Goal: Task Accomplishment & Management: Use online tool/utility

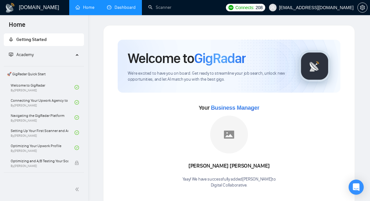
click at [119, 10] on link "Dashboard" at bounding box center [121, 7] width 29 height 5
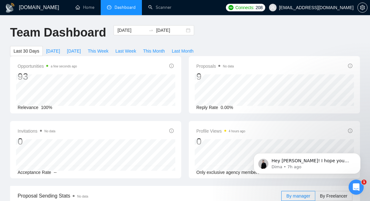
click at [351, 185] on div "Open Intercom Messenger" at bounding box center [356, 186] width 21 height 21
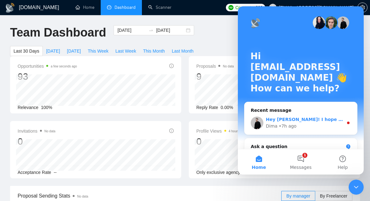
click at [281, 126] on div "• 7h ago" at bounding box center [288, 126] width 18 height 7
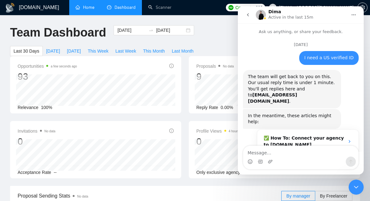
scroll to position [1, 0]
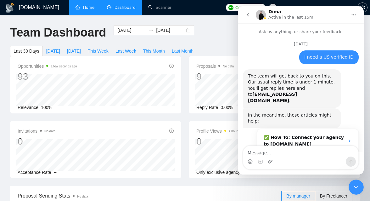
click at [81, 10] on link "Home" at bounding box center [84, 7] width 19 height 5
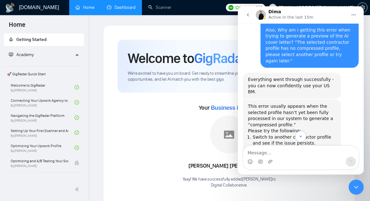
scroll to position [700, 0]
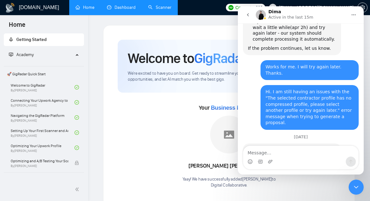
click at [162, 6] on link "Scanner" at bounding box center [159, 7] width 23 height 5
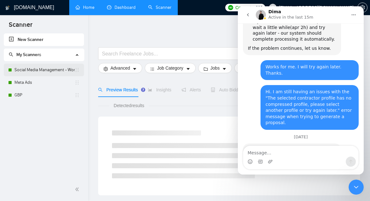
click at [49, 70] on link "Social Media Management - Worldwide" at bounding box center [44, 70] width 60 height 13
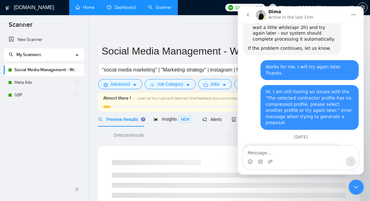
click at [245, 14] on button "go back" at bounding box center [248, 15] width 12 height 12
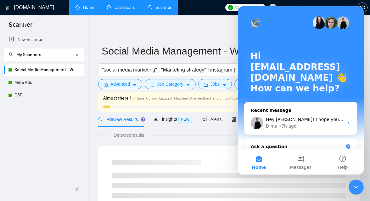
click at [354, 192] on div "Close Intercom Messenger" at bounding box center [356, 186] width 15 height 15
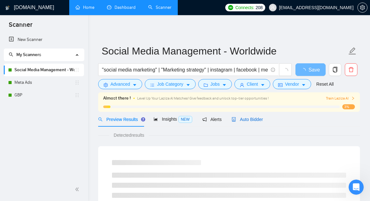
click at [260, 121] on span "Auto Bidder" at bounding box center [247, 119] width 31 height 5
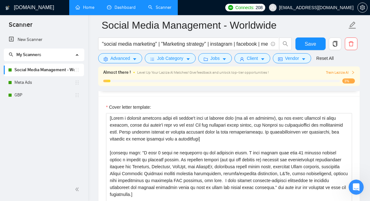
scroll to position [738, 0]
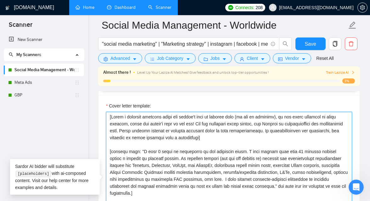
drag, startPoint x: 243, startPoint y: 137, endPoint x: 85, endPoint y: 114, distance: 160.5
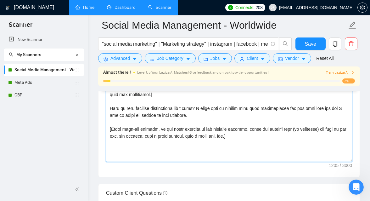
scroll to position [830, 0]
drag, startPoint x: 246, startPoint y: 134, endPoint x: 86, endPoint y: 129, distance: 159.9
click at [86, 129] on section "Scanner New Scanner My Scanners Social Media Management - Worldwide Meta Ads GB…" at bounding box center [185, 175] width 370 height 2010
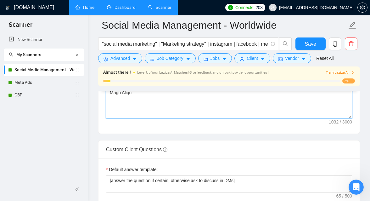
scroll to position [841, 0]
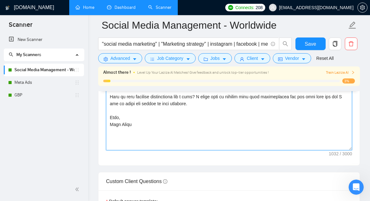
click at [115, 117] on textarea "Cover letter template:" at bounding box center [229, 79] width 246 height 142
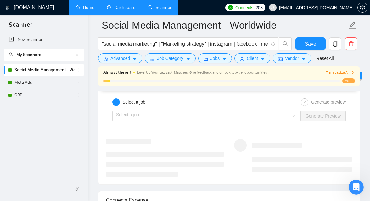
scroll to position [1254, 0]
type textarea "Hi there! [write a variation of being excited to see their job opportunity - us…"
click at [217, 117] on input "search" at bounding box center [203, 115] width 175 height 9
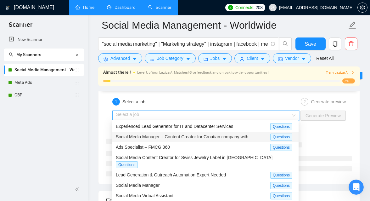
click at [195, 137] on span "Social Media Manager + Content Creator for Croatian company with ..." at bounding box center [184, 136] width 137 height 5
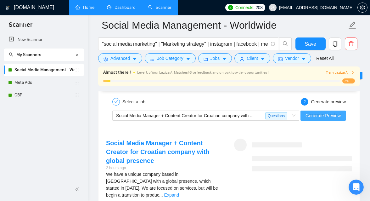
click at [321, 115] on span "Generate Preview" at bounding box center [322, 115] width 35 height 7
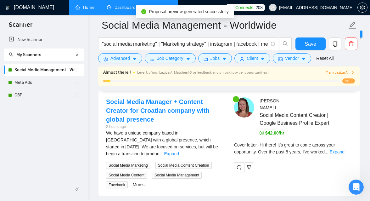
scroll to position [1297, 0]
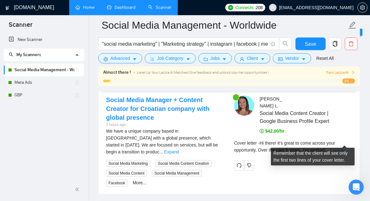
click at [344, 147] on link "Expand" at bounding box center [337, 149] width 15 height 5
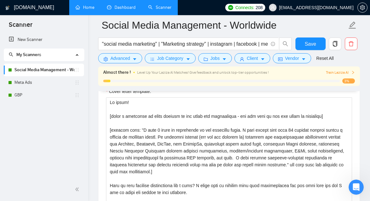
scroll to position [752, 0]
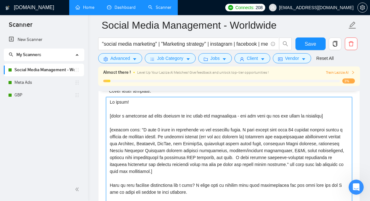
click at [198, 159] on textarea "Cover letter template:" at bounding box center [229, 168] width 246 height 142
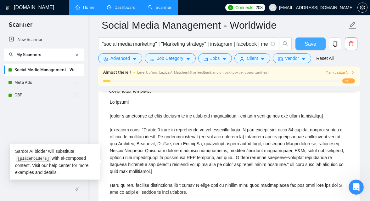
click at [307, 44] on span "Save" at bounding box center [310, 44] width 11 height 8
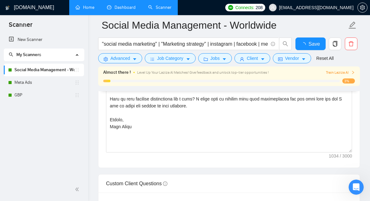
checkbox input "true"
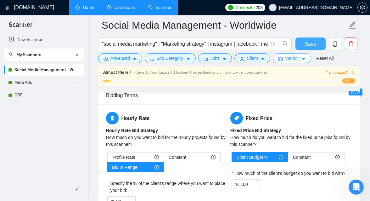
scroll to position [1070, 0]
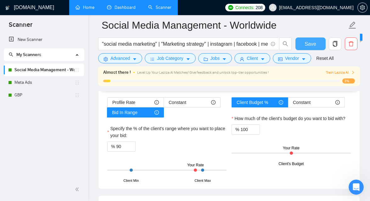
click at [317, 43] on button "Save" at bounding box center [310, 43] width 30 height 13
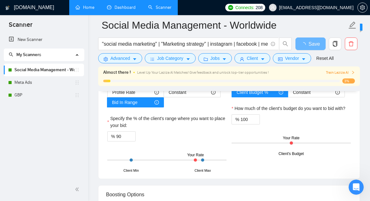
click at [356, 186] on icon "Open Intercom Messenger" at bounding box center [356, 187] width 10 height 10
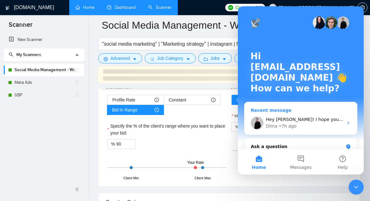
click at [289, 126] on div "• 7h ago" at bounding box center [288, 126] width 18 height 7
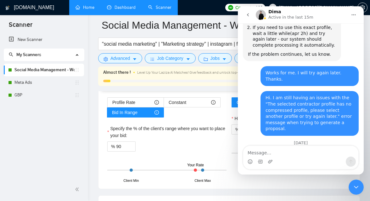
scroll to position [700, 0]
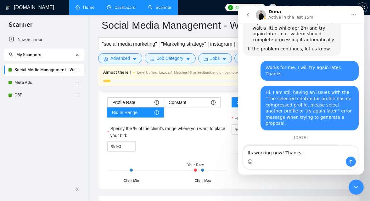
type textarea "Its working now! Thanks!"
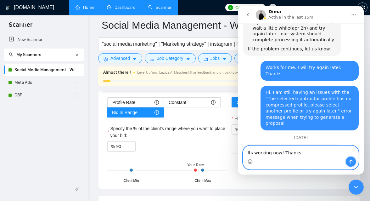
click at [346, 161] on button "Send a message…" at bounding box center [351, 161] width 10 height 10
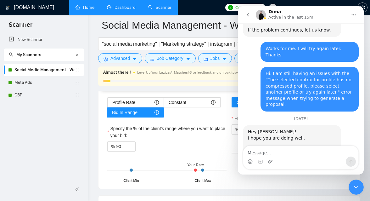
click at [354, 186] on icon "Close Intercom Messenger" at bounding box center [356, 187] width 4 height 3
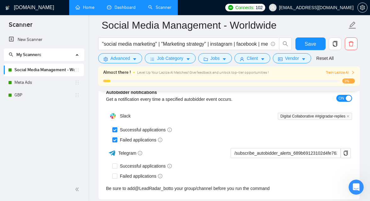
scroll to position [1894, 0]
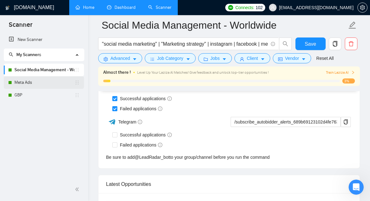
click at [34, 83] on link "Meta Ads" at bounding box center [44, 82] width 60 height 13
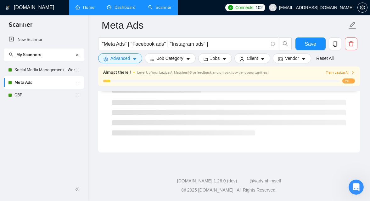
scroll to position [422, 0]
click at [326, 58] on link "Reset All" at bounding box center [324, 58] width 17 height 7
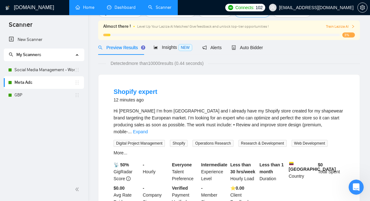
scroll to position [0, 0]
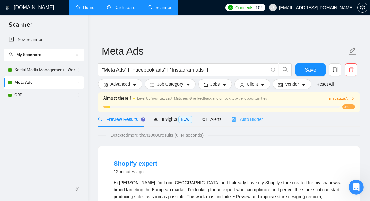
click at [240, 123] on div "Auto Bidder" at bounding box center [247, 119] width 31 height 15
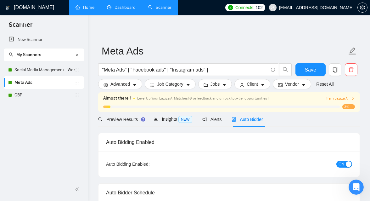
checkbox input "true"
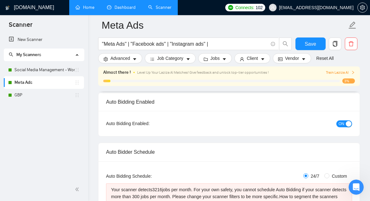
scroll to position [48, 0]
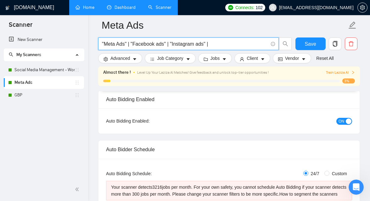
click at [230, 47] on input ""Meta Ads" | "Facebook ads" | "Instagram ads" |" at bounding box center [185, 44] width 166 height 8
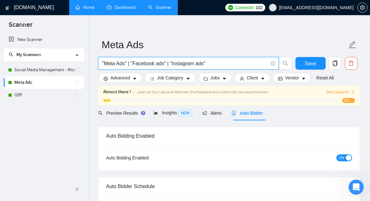
scroll to position [0, 0]
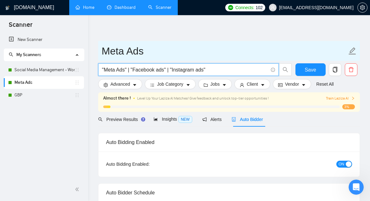
paste input "Hi there! [write a variation of being excited to see their job opportunity - us…"
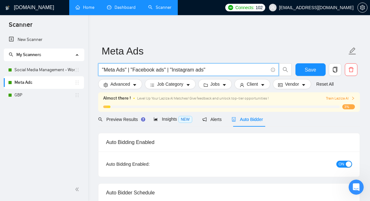
click at [210, 67] on input ""Meta Ads" | "Facebook ads" | "Instagram ads"" at bounding box center [185, 70] width 166 height 8
click at [169, 70] on input ""Meta Ads" | "Facebook ads" | "Instagram ads"" at bounding box center [185, 70] width 166 height 8
click at [213, 68] on input ""Meta Ads" | "Facebook ads" | "Instagram ads"" at bounding box center [185, 70] width 166 height 8
paste input "|"
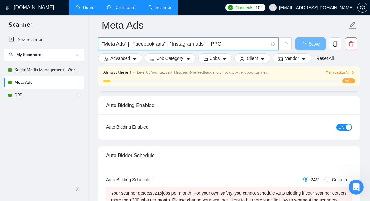
scroll to position [41, 0]
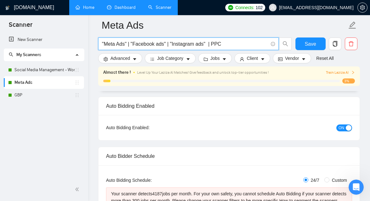
click at [220, 44] on input ""Meta Ads" | "Facebook ads" | "Instagram ads" | PPC" at bounding box center [185, 44] width 166 height 8
type input ""Meta Ads" | "Facebook ads" | "Instagram ads" | "service-based""
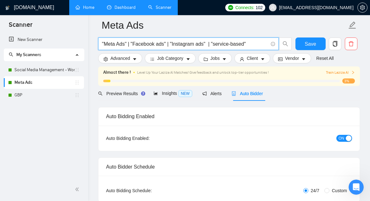
scroll to position [25, 0]
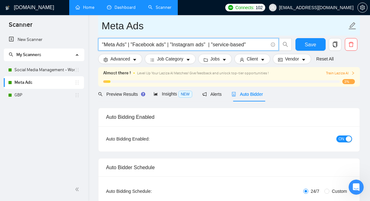
type input ""Meta Ads" | "Facebook ads" | "Instagram ads" | "service-based""
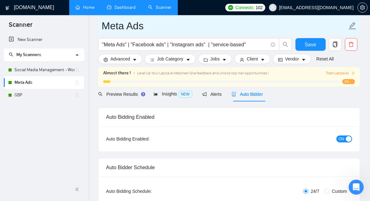
click at [137, 24] on input "Meta Ads" at bounding box center [224, 26] width 245 height 16
click at [147, 26] on input "Meta Ads" at bounding box center [224, 26] width 245 height 16
type input "Meta Ads - Service based"
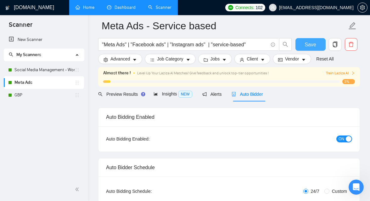
click at [303, 44] on button "Save" at bounding box center [310, 44] width 30 height 13
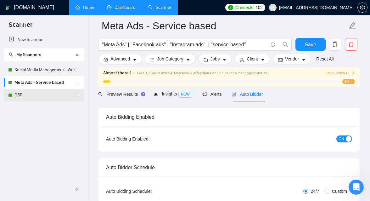
click at [50, 95] on link "GBP" at bounding box center [44, 95] width 60 height 13
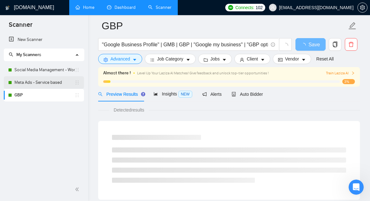
click at [30, 86] on link "Meta Ads - Service based" at bounding box center [44, 82] width 60 height 13
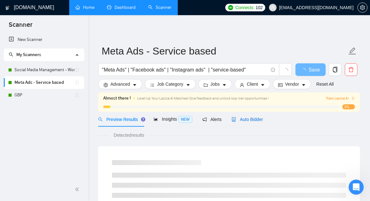
click at [244, 121] on span "Auto Bidder" at bounding box center [247, 119] width 31 height 5
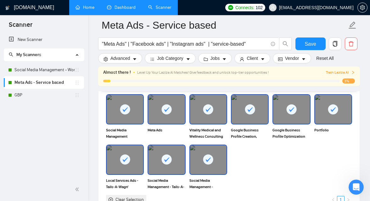
scroll to position [595, 0]
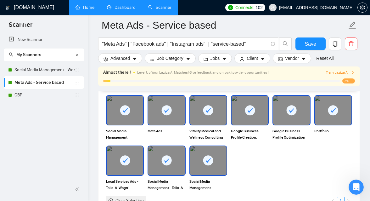
drag, startPoint x: 203, startPoint y: 161, endPoint x: 196, endPoint y: 161, distance: 6.3
click at [202, 161] on div at bounding box center [208, 160] width 36 height 29
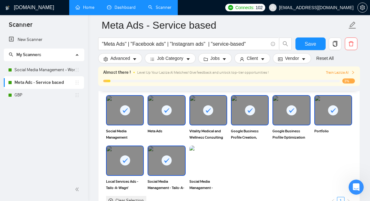
click at [174, 161] on div at bounding box center [166, 160] width 36 height 29
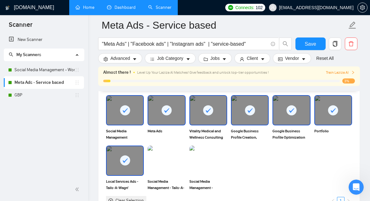
drag, startPoint x: 121, startPoint y: 108, endPoint x: 209, endPoint y: 112, distance: 88.1
click at [126, 108] on icon at bounding box center [125, 110] width 10 height 10
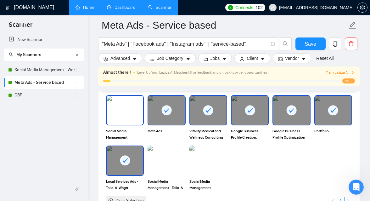
click at [214, 112] on div at bounding box center [208, 110] width 36 height 29
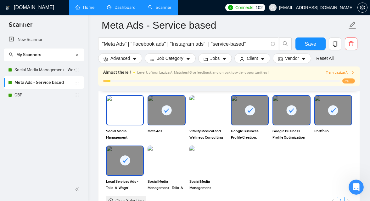
click at [249, 111] on rect at bounding box center [250, 110] width 10 height 10
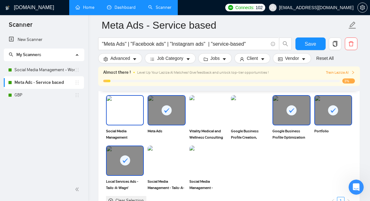
click at [126, 99] on img at bounding box center [125, 110] width 36 height 29
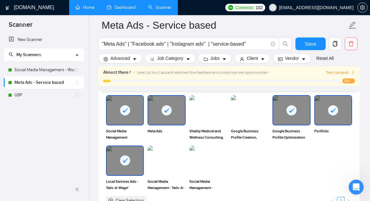
drag, startPoint x: 128, startPoint y: 160, endPoint x: 267, endPoint y: 133, distance: 141.9
click at [128, 159] on rect at bounding box center [125, 160] width 10 height 10
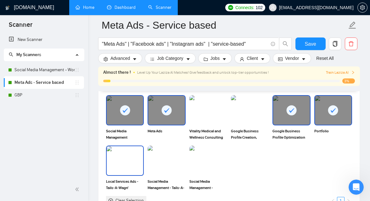
click at [293, 109] on rect at bounding box center [292, 110] width 10 height 10
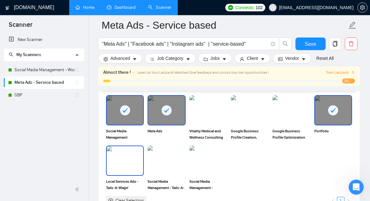
click at [324, 111] on div at bounding box center [333, 110] width 36 height 29
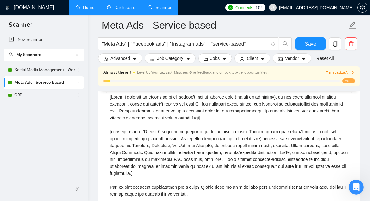
scroll to position [763, 0]
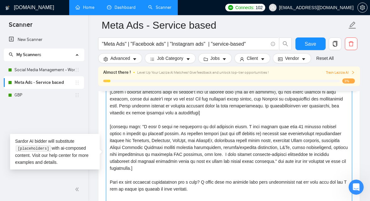
click at [237, 146] on textarea "Cover letter template:" at bounding box center [229, 158] width 246 height 142
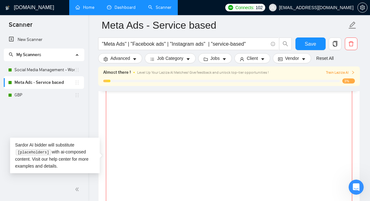
paste textarea "|"
click at [236, 150] on textarea "|" at bounding box center [229, 158] width 246 height 142
type textarea "|"
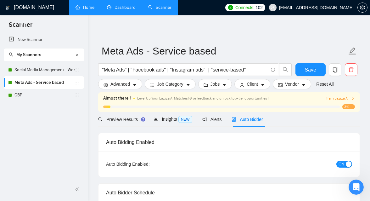
scroll to position [748, 0]
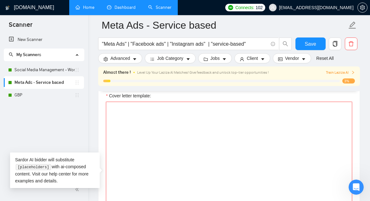
click at [182, 115] on textarea "Cover letter template:" at bounding box center [229, 173] width 246 height 142
paste textarea "Hi there! [write a variation of being excited to see their job opportunity - us…"
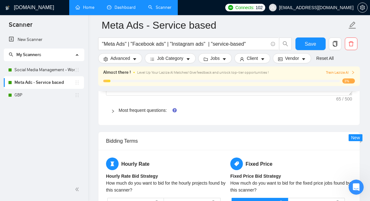
scroll to position [1041, 0]
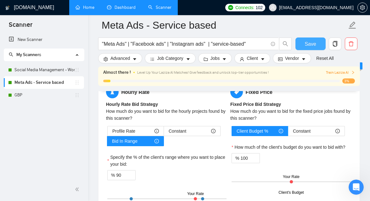
type textarea "Hi there! [write a variation of being excited to see their job opportunity - us…"
click at [309, 47] on span "Save" at bounding box center [310, 44] width 11 height 8
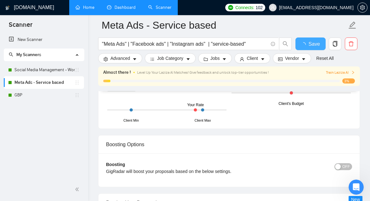
checkbox input "true"
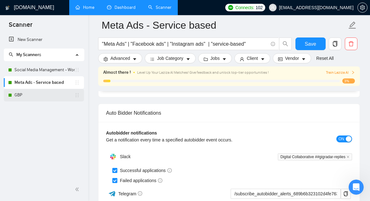
click at [38, 93] on link "GBP" at bounding box center [44, 95] width 60 height 13
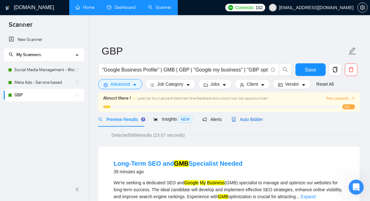
click at [251, 117] on span "Auto Bidder" at bounding box center [247, 119] width 31 height 5
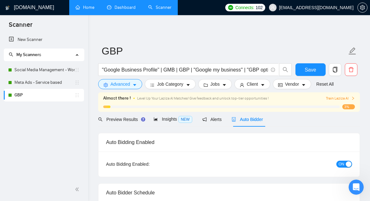
checkbox input "true"
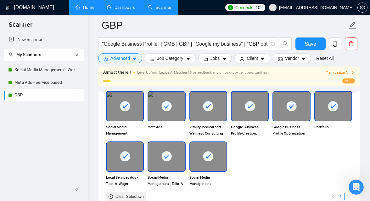
scroll to position [626, 0]
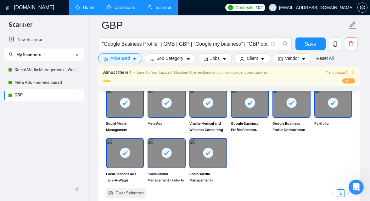
drag, startPoint x: 121, startPoint y: 112, endPoint x: 167, endPoint y: 112, distance: 45.3
click at [122, 108] on icon at bounding box center [125, 103] width 10 height 10
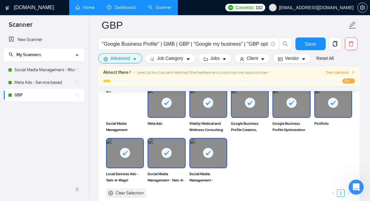
click at [167, 108] on rect at bounding box center [167, 103] width 10 height 10
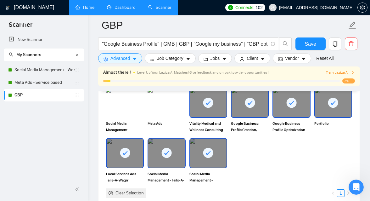
click at [213, 108] on icon at bounding box center [208, 103] width 10 height 10
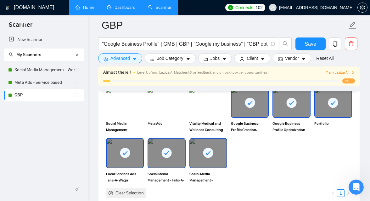
click at [332, 116] on div at bounding box center [333, 102] width 36 height 29
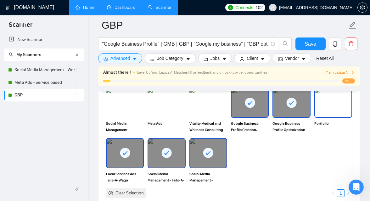
click at [328, 116] on img at bounding box center [333, 102] width 36 height 29
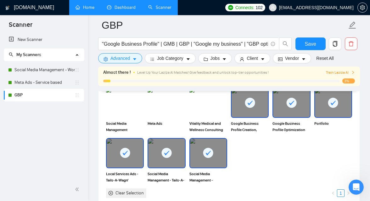
drag, startPoint x: 168, startPoint y: 165, endPoint x: 179, endPoint y: 165, distance: 11.6
click at [169, 165] on div at bounding box center [166, 152] width 36 height 29
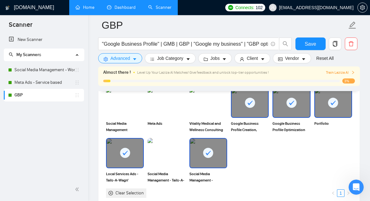
click at [213, 165] on div at bounding box center [208, 152] width 36 height 29
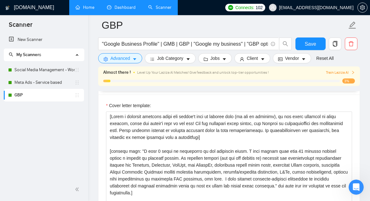
scroll to position [763, 0]
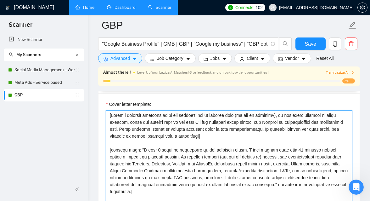
click at [208, 165] on textarea "Cover letter template:" at bounding box center [229, 181] width 246 height 142
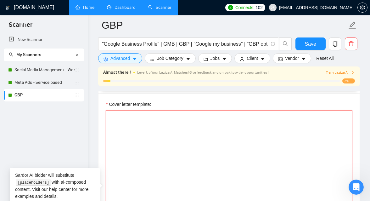
paste textarea "Hi there! [write a variation of being excited to see their job opportunity - us…"
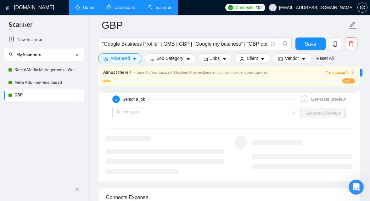
scroll to position [1287, 0]
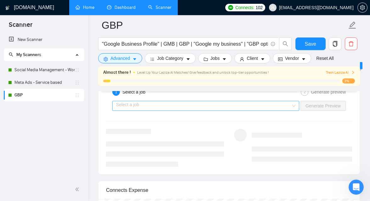
type textarea "Hi there! [write a variation of being excited to see their job opportunity - us…"
click at [169, 108] on input "search" at bounding box center [203, 105] width 175 height 9
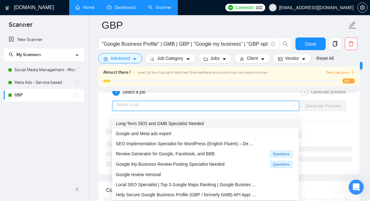
click at [169, 108] on input "search" at bounding box center [203, 105] width 175 height 9
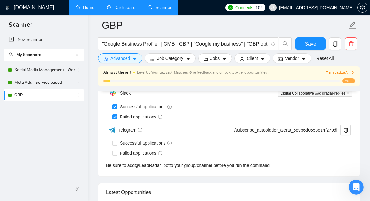
scroll to position [1606, 0]
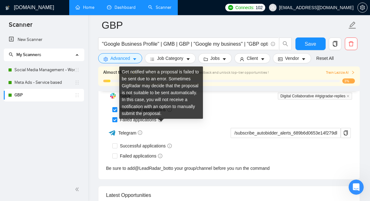
click at [162, 122] on icon "info-circle" at bounding box center [160, 119] width 4 height 4
click at [117, 121] on input "Failed applications" at bounding box center [114, 119] width 4 height 4
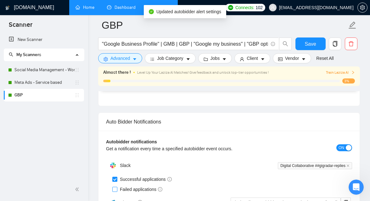
scroll to position [1535, 0]
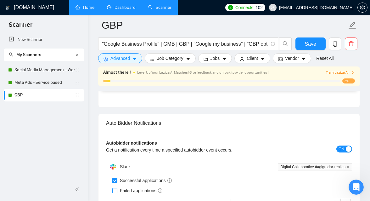
click at [155, 193] on span "Failed applications" at bounding box center [141, 190] width 48 height 7
click at [117, 192] on input "Failed applications" at bounding box center [114, 190] width 4 height 4
checkbox input "true"
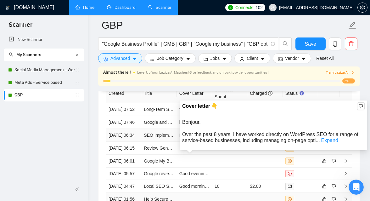
scroll to position [1733, 0]
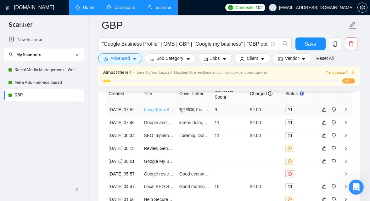
click at [158, 112] on link "Long-Term SEO and GMB Specialist Needed" at bounding box center [188, 109] width 88 height 5
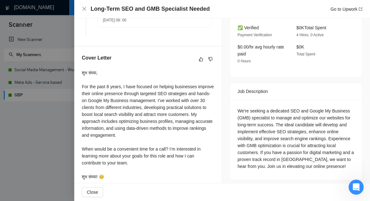
scroll to position [199, 0]
click at [54, 83] on div at bounding box center [185, 100] width 370 height 201
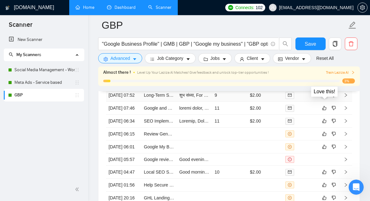
click at [323, 97] on icon "like" at bounding box center [324, 95] width 4 height 4
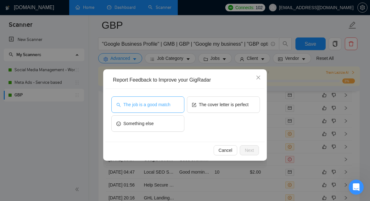
click at [156, 105] on span "The job is a good match" at bounding box center [146, 104] width 47 height 7
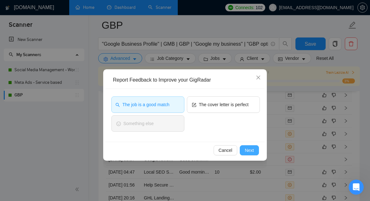
click at [251, 153] on span "Next" at bounding box center [249, 150] width 9 height 7
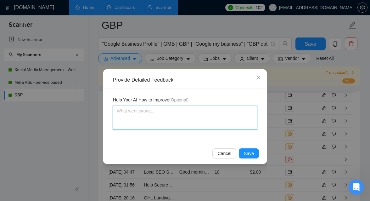
click at [200, 119] on textarea at bounding box center [185, 118] width 144 height 24
type textarea "I"
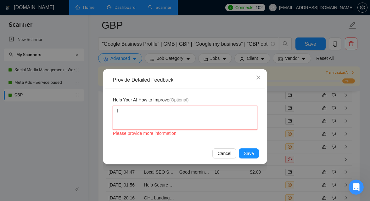
type textarea "I d"
type textarea "I do"
type textarea "I don"
type textarea "I dont"
type textarea "I dont l"
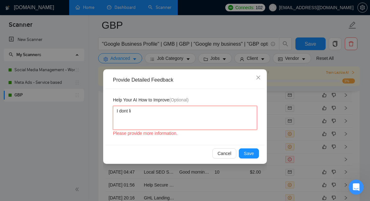
type textarea "I dont lie"
type textarea "I dont liek"
type textarea "I dont liek t"
type textarea "I dont liek th"
type textarea "I dont liek the"
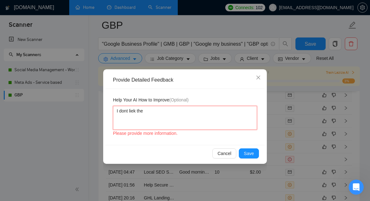
type textarea "I dont liek the"
type textarea "I dont liek the c"
type textarea "I dont liek the"
type textarea "I dont liek th"
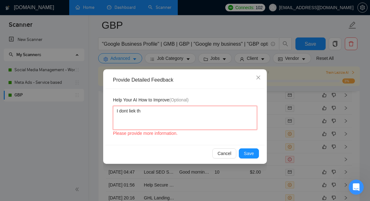
type textarea "I dont liek t"
type textarea "I dont liek"
type textarea "I dont lie"
type textarea "I dont li"
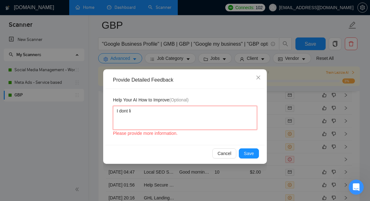
type textarea "I dont lik"
type textarea "I dont like"
type textarea "I dont like u"
type textarea "I dont like us"
type textarea "I dont like usin"
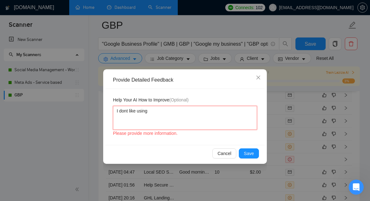
type textarea "I dont like using"
type textarea "I dont like using a"
type textarea "I dont like using an"
type textarea "I dont like using ano"
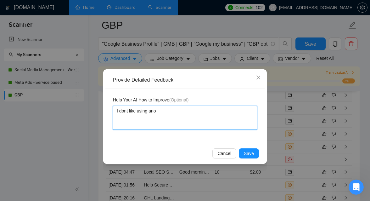
type textarea "I dont like using anot"
type textarea "I dont like using anoth"
type textarea "I dont like using anothe"
type textarea "I dont like using another"
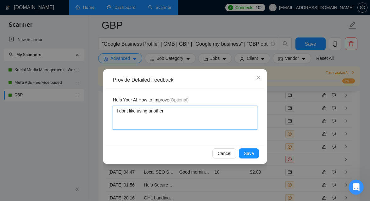
type textarea "I dont like using another l"
type textarea "I dont like using another la"
type textarea "I dont like using another lan"
type textarea "I dont like using another lang"
type textarea "I dont like using another langu"
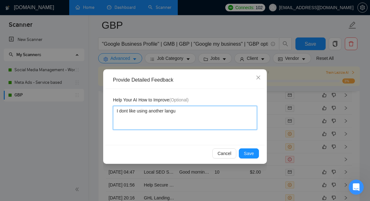
type textarea "I dont like using another langua"
type textarea "I dont like using another languae"
type textarea "I dont like using another langua"
type textarea "I dont like using another languag"
type textarea "I dont like using another language"
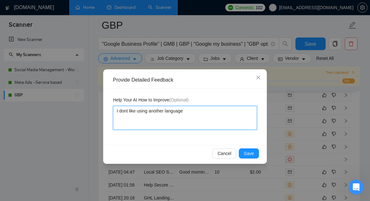
type textarea "I dont like using another language"
type textarea "I dont like using another language n"
type textarea "I dont like using another language no"
type textarea "I dont like using another language not"
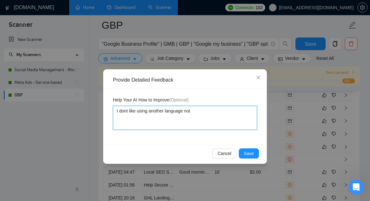
type textarea "I dont like using another language not n"
type textarea "I dont like using another language not na"
type textarea "I dont like using another language not nat"
type textarea "I dont like using another language not nati"
type textarea "I dont like using another language not nativ"
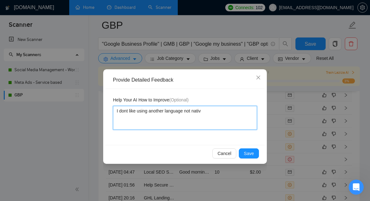
type textarea "I dont like using another language not native"
type textarea "I dont like using another language not native t"
type textarea "I dont like using another language not native to"
type textarea "I dont like using another language not native to m"
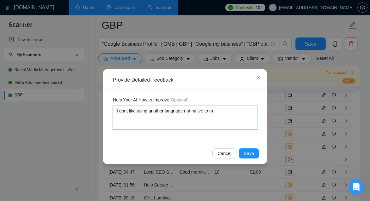
type textarea "I dont like using another language not native to me"
type textarea "I dont like using another language not native to me i"
type textarea "I dont like using another language not native to me in"
type textarea "I dont like using another language not native to me in t"
type textarea "I dont like using another language not native to me in te"
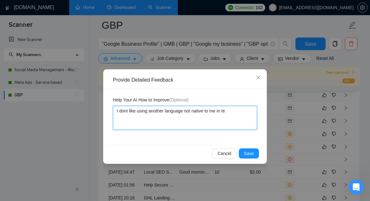
type textarea "I dont like using another language not native to me in teh"
type textarea "I dont like using another language not native to me in teh c"
type textarea "I dont like using another language not native to me in teh co"
type textarea "I dont like using another language not native to me in teh cov"
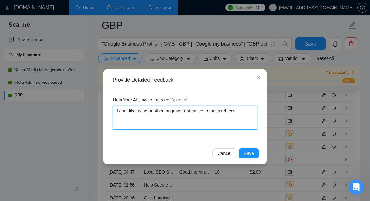
type textarea "I dont like using another language not native to me in [GEOGRAPHIC_DATA]"
type textarea "I dont like using another language not native to me in teh cover"
type textarea "I dont like using another language not native to me in [GEOGRAPHIC_DATA]"
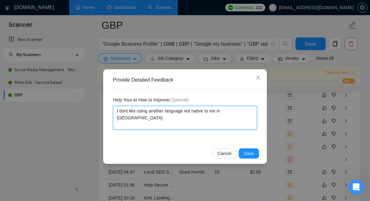
type textarea "I dont like using another language not native to me in teh cov"
type textarea "I dont like using another language not native to me in teh co"
type textarea "I dont like using another language not native to me in teh c"
type textarea "I dont like using another language not native to me in teh"
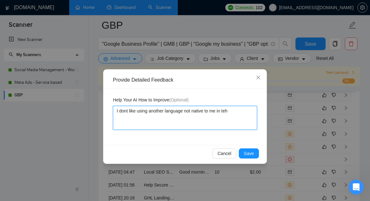
type textarea "I dont like using another language not native to me in te"
type textarea "I dont like using another language not native to me in t"
type textarea "I dont like using another language not native to me in th"
type textarea "I dont like using another language not native to me in the"
type textarea "I dont like using another language not native to me in the c"
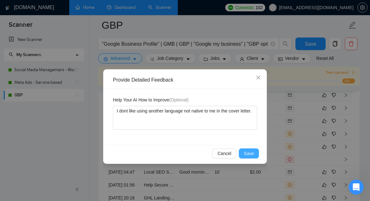
click at [251, 151] on span "Save" at bounding box center [249, 153] width 10 height 7
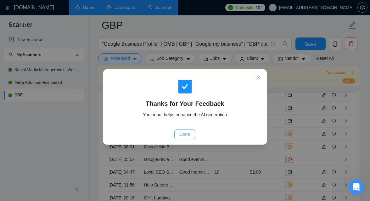
click at [190, 136] on span "Done" at bounding box center [184, 134] width 10 height 7
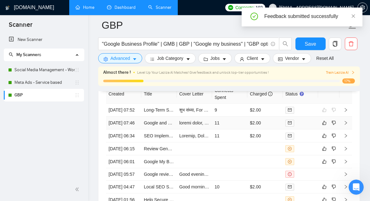
scroll to position [1734, 0]
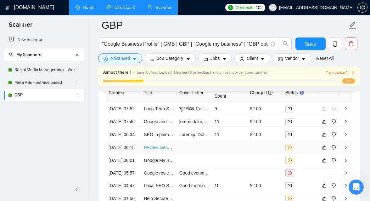
click at [168, 150] on link "Review Generator for Google, Facebook, and BBB" at bounding box center [193, 147] width 99 height 5
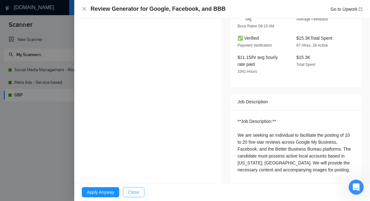
click at [137, 193] on span "Close" at bounding box center [133, 191] width 11 height 7
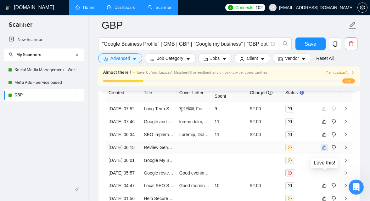
click at [324, 150] on icon "like" at bounding box center [324, 147] width 4 height 5
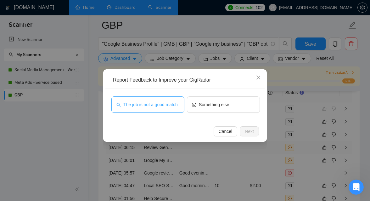
click at [158, 102] on span "The job is not a good match" at bounding box center [150, 104] width 54 height 7
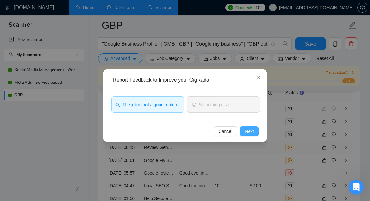
click at [249, 129] on span "Next" at bounding box center [249, 131] width 9 height 7
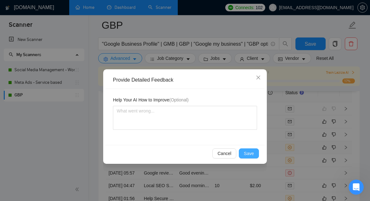
click at [256, 153] on button "Save" at bounding box center [249, 153] width 20 height 10
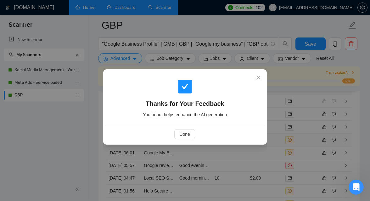
scroll to position [1742, 0]
click at [185, 130] on button "Done" at bounding box center [184, 134] width 20 height 10
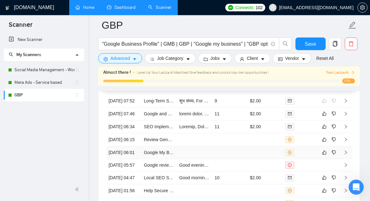
click at [182, 159] on td at bounding box center [194, 152] width 35 height 13
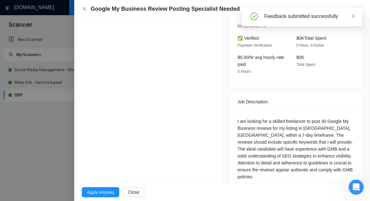
click at [42, 126] on div at bounding box center [185, 100] width 370 height 201
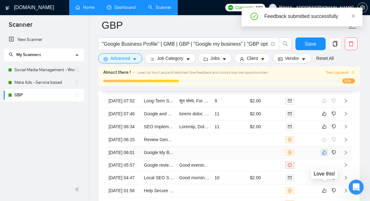
click at [326, 155] on icon "like" at bounding box center [324, 152] width 4 height 5
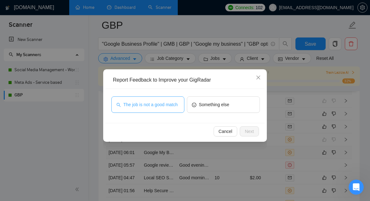
click at [168, 101] on span "The job is not a good match" at bounding box center [150, 104] width 54 height 7
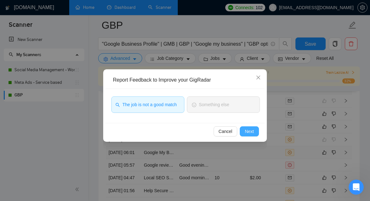
click at [246, 130] on span "Next" at bounding box center [249, 131] width 9 height 7
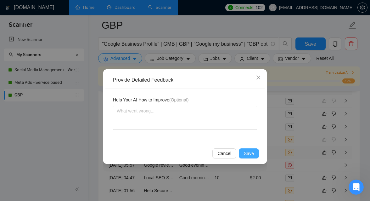
click at [248, 153] on span "Save" at bounding box center [249, 153] width 10 height 7
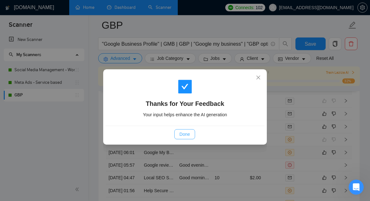
click at [191, 134] on button "Done" at bounding box center [184, 134] width 20 height 10
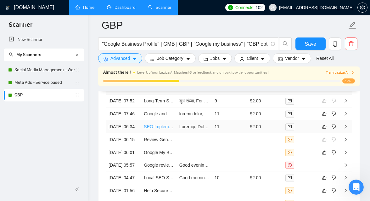
click at [169, 129] on link "SEO Implementation Specialist for WordPress (English Fluent) – Dental Clinic" at bounding box center [220, 126] width 152 height 5
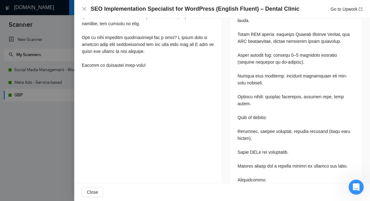
scroll to position [399, 0]
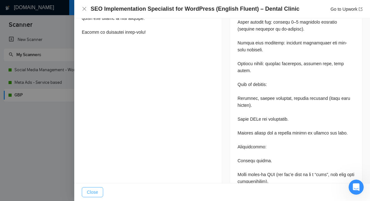
click at [98, 191] on button "Close" at bounding box center [92, 192] width 21 height 10
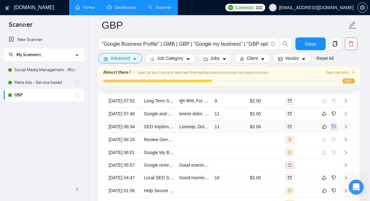
click at [334, 129] on icon "dislike" at bounding box center [334, 126] width 4 height 5
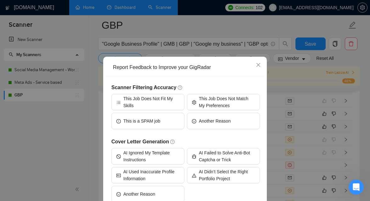
scroll to position [15, 0]
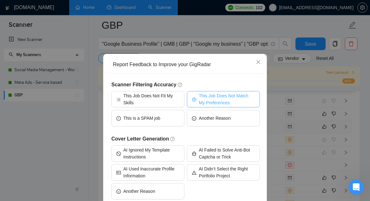
click at [208, 100] on span "This Job Does Not Match My Preferences" at bounding box center [227, 99] width 56 height 14
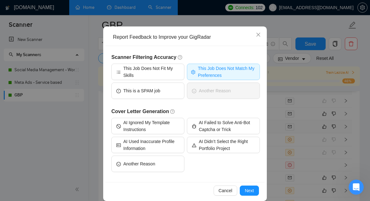
scroll to position [50, 0]
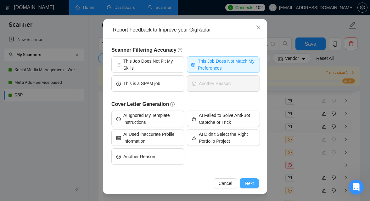
click at [251, 183] on span "Next" at bounding box center [249, 183] width 9 height 7
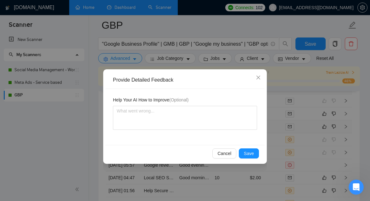
click at [246, 146] on div "Cancel Save" at bounding box center [184, 153] width 159 height 17
click at [245, 152] on span "Save" at bounding box center [249, 153] width 10 height 7
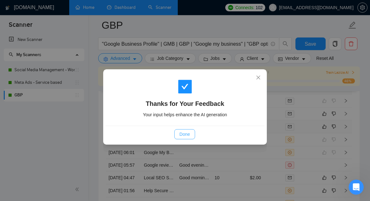
click at [188, 134] on span "Done" at bounding box center [184, 134] width 10 height 7
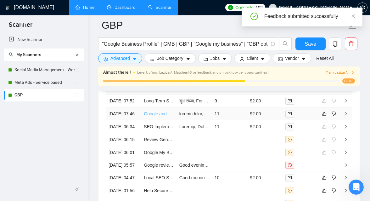
click at [153, 116] on link "Google and Meta ads expert" at bounding box center [172, 113] width 56 height 5
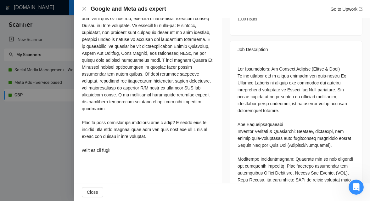
scroll to position [253, 0]
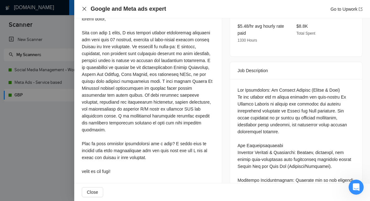
click at [82, 10] on icon "close" at bounding box center [84, 8] width 5 height 5
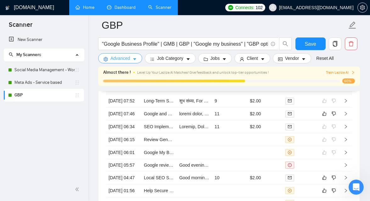
click at [136, 57] on icon "caret-down" at bounding box center [134, 59] width 4 height 4
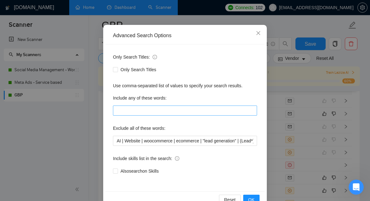
scroll to position [61, 0]
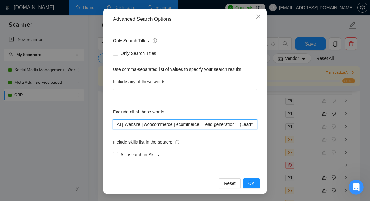
click at [192, 126] on input "AI | Website | woocommerce | ecommerce | "lead generation" | (Lead*) | "jobber"…" at bounding box center [185, 124] width 144 height 10
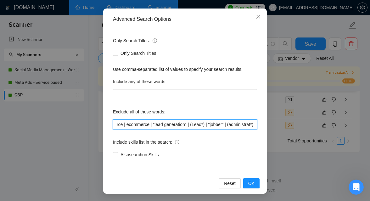
scroll to position [0, 59]
click at [225, 125] on input "AI | Website | woocommerce | ecommerce | "lead generation" | (Lead*) | "jobber"…" at bounding box center [185, 124] width 144 height 10
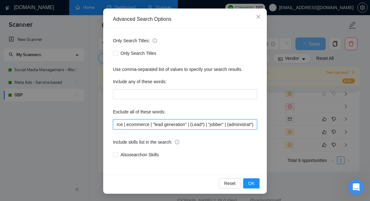
click at [254, 126] on input "AI | Website | woocommerce | ecommerce | "lead generation" | (Lead*) | "jobber"…" at bounding box center [185, 124] width 144 height 10
paste input "|"
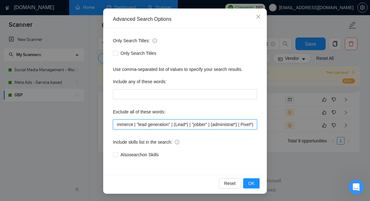
scroll to position [0, 74]
paste input "|"
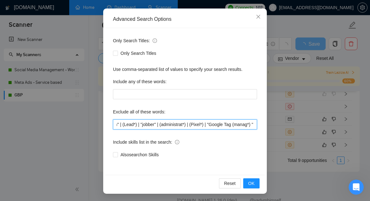
paste input "|"
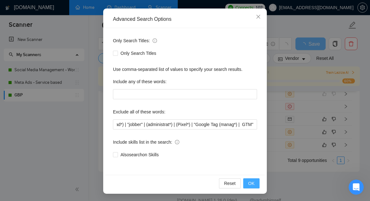
scroll to position [0, 0]
click at [251, 182] on span "OK" at bounding box center [251, 183] width 6 height 7
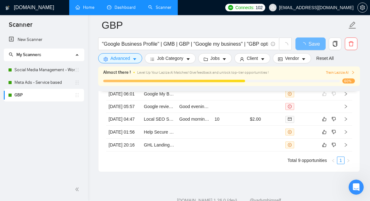
scroll to position [29, 0]
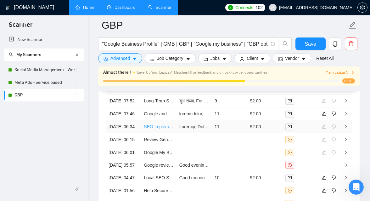
click at [153, 129] on link "SEO Implementation Specialist for WordPress (English Fluent) – Dental Clinic" at bounding box center [220, 126] width 152 height 5
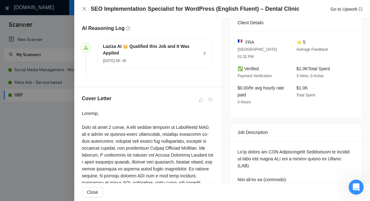
scroll to position [158, 0]
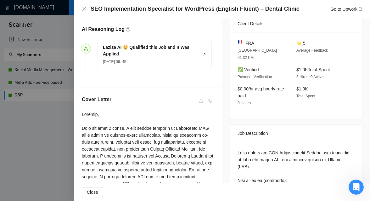
click at [205, 54] on icon "right" at bounding box center [205, 54] width 2 height 3
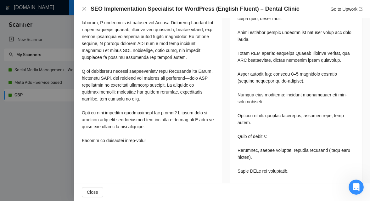
scroll to position [365, 0]
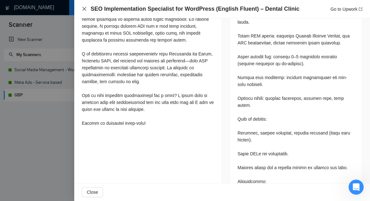
click at [82, 8] on icon "close" at bounding box center [84, 8] width 5 height 5
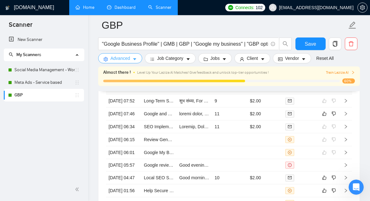
click at [125, 60] on span "Advanced" at bounding box center [120, 58] width 20 height 7
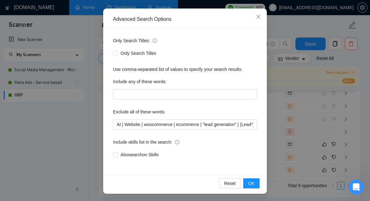
scroll to position [1799, 0]
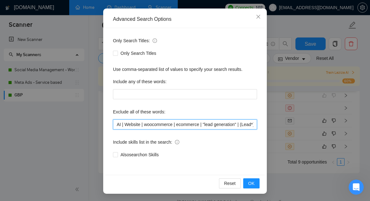
click at [204, 123] on input "AI | Website | woocommerce | ecommerce | "lead generation" | (Lead*) | "jobber"…" at bounding box center [185, 124] width 144 height 10
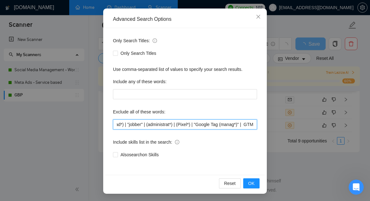
scroll to position [1752, 0]
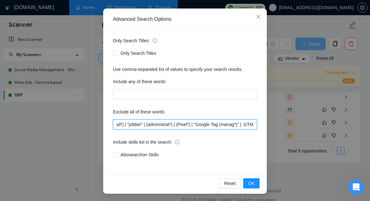
paste input "|"
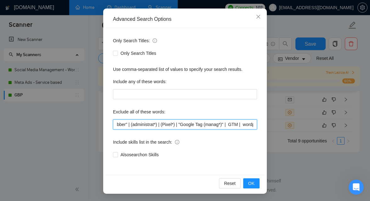
scroll to position [0, 167]
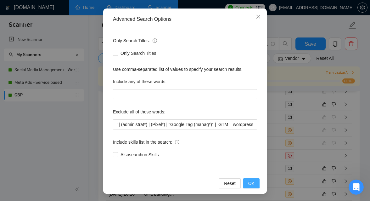
click at [251, 183] on span "OK" at bounding box center [251, 183] width 6 height 7
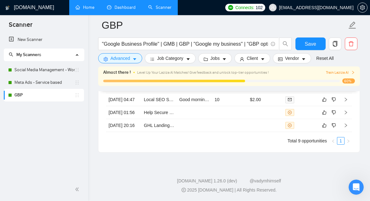
scroll to position [29, 0]
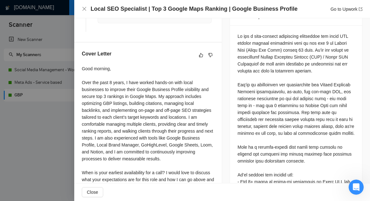
scroll to position [263, 0]
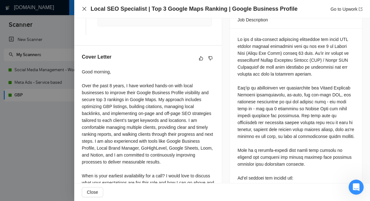
click at [84, 10] on icon "close" at bounding box center [84, 8] width 5 height 5
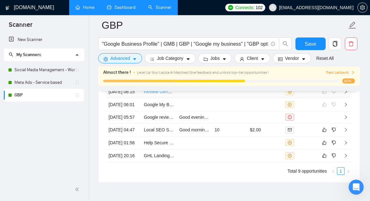
scroll to position [1796, 0]
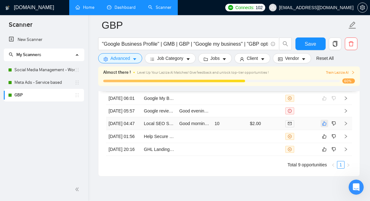
click at [326, 126] on icon "like" at bounding box center [324, 123] width 4 height 5
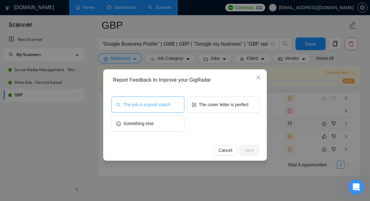
click at [149, 104] on span "The job is a good match" at bounding box center [146, 104] width 47 height 7
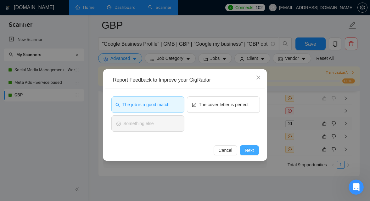
click at [252, 152] on span "Next" at bounding box center [249, 150] width 9 height 7
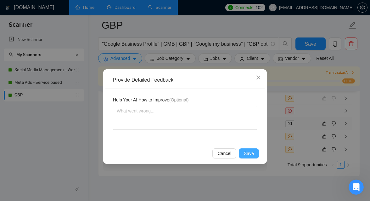
click at [246, 151] on span "Save" at bounding box center [249, 153] width 10 height 7
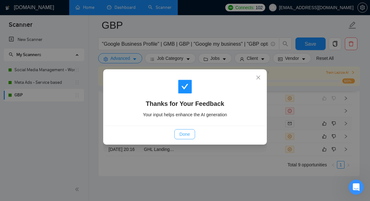
click at [184, 133] on span "Done" at bounding box center [184, 134] width 10 height 7
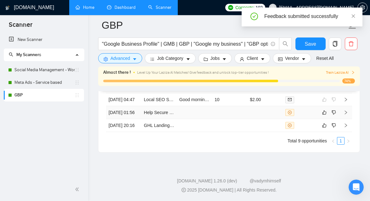
scroll to position [1880, 0]
click at [157, 124] on link "GHL Landing Page Builder for Painting Company – Direct Response + SEO Hybrid Pa…" at bounding box center [231, 125] width 175 height 5
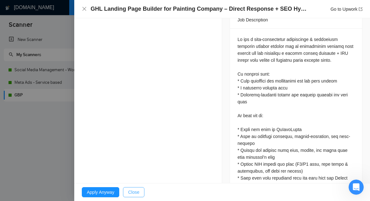
click at [135, 195] on span "Close" at bounding box center [133, 191] width 11 height 7
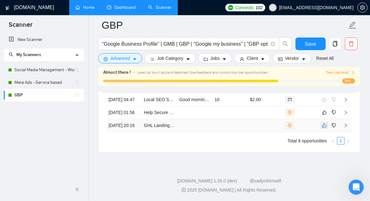
click at [324, 123] on icon "like" at bounding box center [324, 125] width 4 height 5
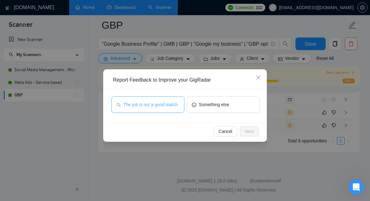
click at [160, 102] on span "The job is not a good match" at bounding box center [150, 104] width 54 height 7
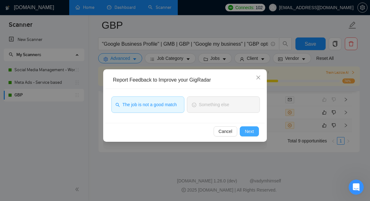
click at [256, 131] on button "Next" at bounding box center [249, 131] width 19 height 10
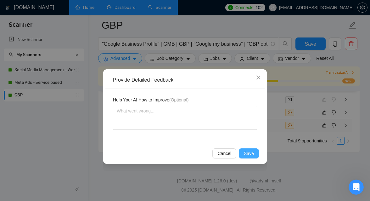
click at [258, 152] on button "Save" at bounding box center [249, 153] width 20 height 10
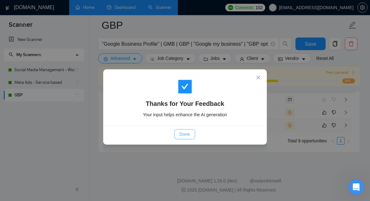
click at [191, 135] on button "Done" at bounding box center [184, 134] width 20 height 10
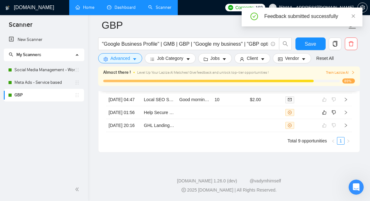
scroll to position [1791, 0]
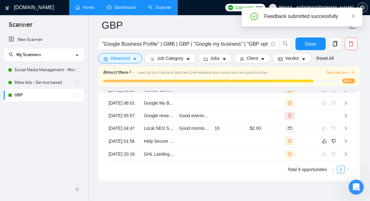
click at [227, 84] on td "11" at bounding box center [229, 77] width 35 height 13
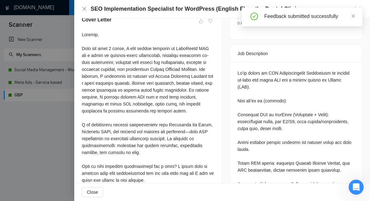
click at [51, 124] on div at bounding box center [185, 100] width 370 height 201
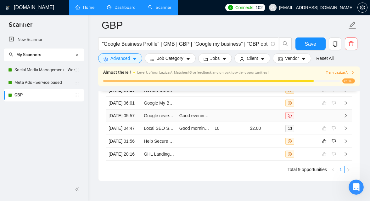
click at [214, 122] on td at bounding box center [229, 115] width 35 height 12
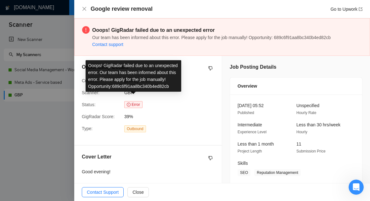
click at [137, 105] on span "Error" at bounding box center [133, 104] width 18 height 7
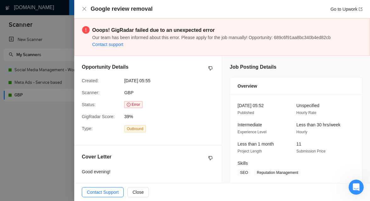
click at [171, 128] on div "Outbound" at bounding box center [154, 128] width 64 height 7
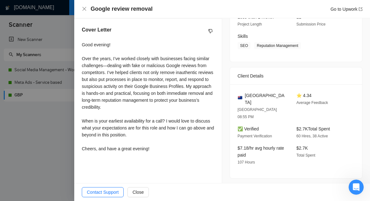
scroll to position [122, 0]
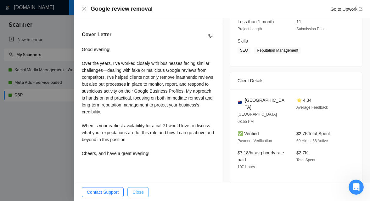
click at [143, 193] on span "Close" at bounding box center [137, 191] width 11 height 7
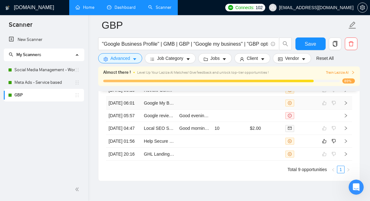
click at [215, 109] on td at bounding box center [229, 103] width 35 height 13
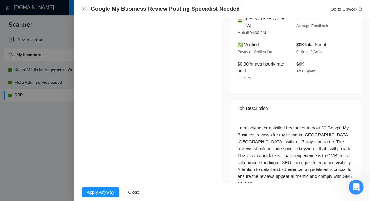
scroll to position [189, 0]
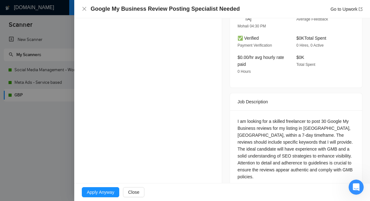
click at [51, 140] on div at bounding box center [185, 100] width 370 height 201
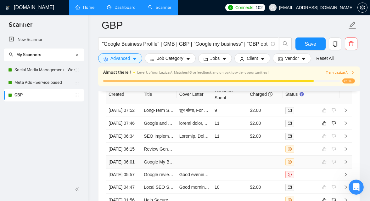
scroll to position [1727, 0]
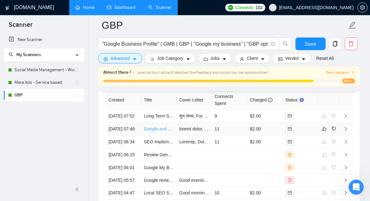
click at [153, 131] on link "Google and Meta ads expert" at bounding box center [172, 128] width 56 height 5
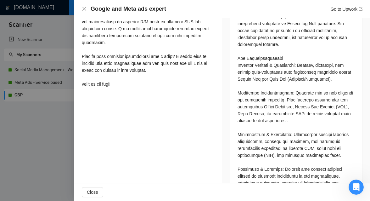
scroll to position [342, 0]
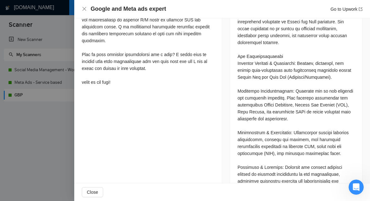
click at [40, 133] on div at bounding box center [185, 100] width 370 height 201
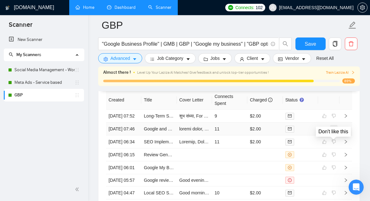
click at [332, 131] on icon "dislike" at bounding box center [334, 128] width 4 height 5
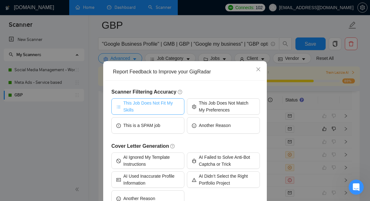
scroll to position [10, 0]
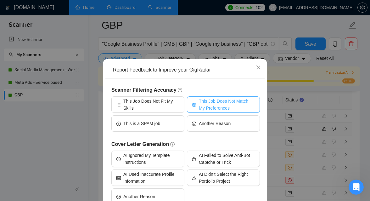
click at [214, 100] on span "This Job Does Not Match My Preferences" at bounding box center [227, 105] width 56 height 14
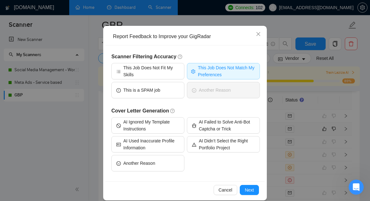
scroll to position [50, 0]
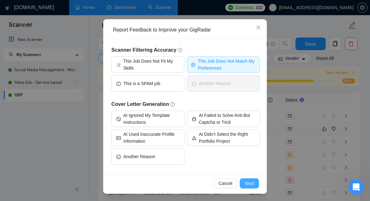
click at [257, 187] on button "Next" at bounding box center [249, 183] width 19 height 10
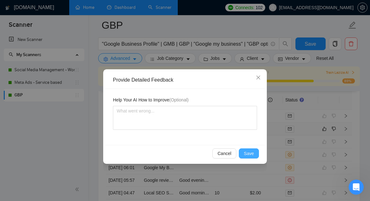
click at [255, 152] on button "Save" at bounding box center [249, 153] width 20 height 10
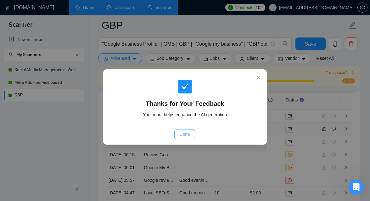
click at [186, 135] on span "Done" at bounding box center [184, 134] width 10 height 7
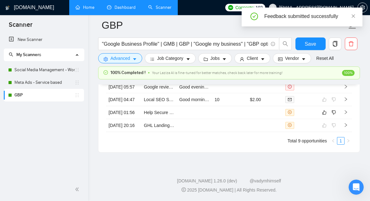
scroll to position [1862, 0]
click at [160, 119] on td "Help Secure Google Business Profile (GBP / formerly GMB) API Approval for SaaS …" at bounding box center [158, 112] width 35 height 13
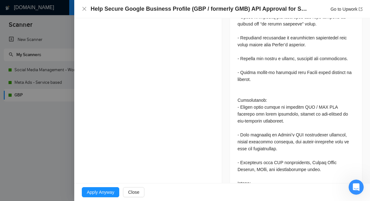
scroll to position [376, 0]
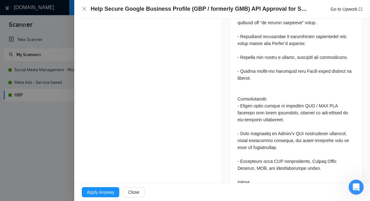
click at [70, 153] on div at bounding box center [185, 100] width 370 height 201
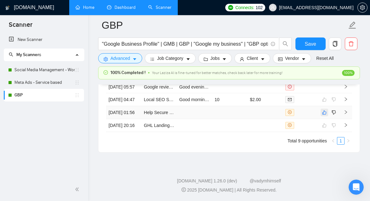
click at [324, 115] on icon "like" at bounding box center [324, 112] width 4 height 5
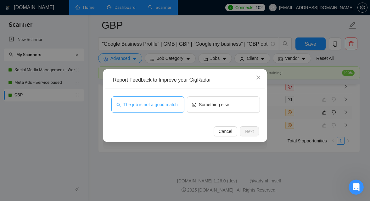
drag, startPoint x: 162, startPoint y: 103, endPoint x: 180, endPoint y: 105, distance: 18.4
click at [162, 103] on span "The job is not a good match" at bounding box center [150, 104] width 54 height 7
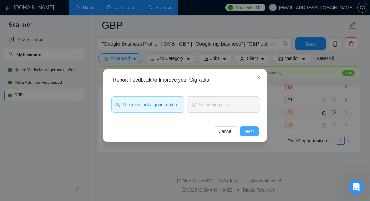
click at [255, 135] on button "Next" at bounding box center [249, 131] width 19 height 10
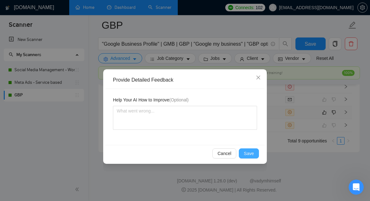
click at [256, 155] on button "Save" at bounding box center [249, 153] width 20 height 10
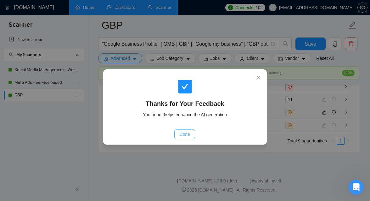
click at [180, 137] on span "Done" at bounding box center [184, 134] width 10 height 7
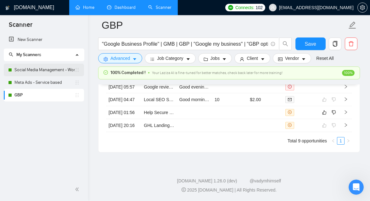
click at [40, 72] on link "Social Media Management - Worldwide" at bounding box center [44, 70] width 60 height 13
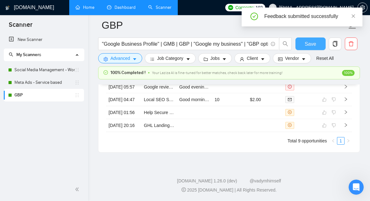
click at [301, 42] on button "Save" at bounding box center [310, 43] width 30 height 13
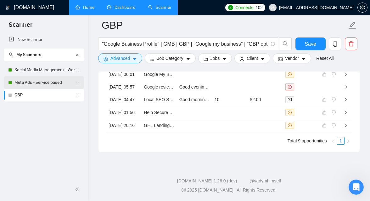
click at [47, 79] on link "Meta Ads - Service based" at bounding box center [44, 82] width 60 height 13
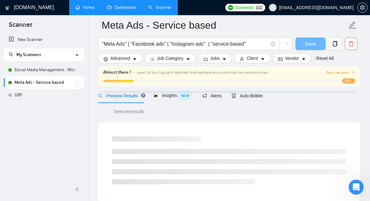
scroll to position [402, 0]
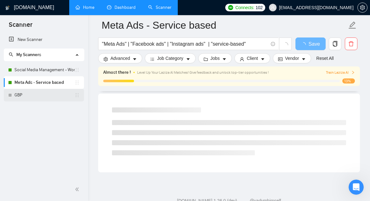
click at [31, 96] on link "GBP" at bounding box center [44, 95] width 60 height 13
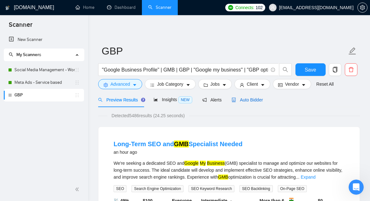
click at [247, 100] on span "Auto Bidder" at bounding box center [247, 99] width 31 height 5
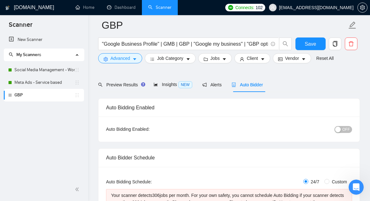
scroll to position [38, 0]
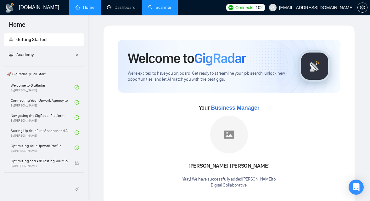
click at [159, 9] on link "Scanner" at bounding box center [159, 7] width 23 height 5
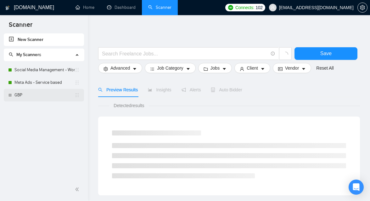
scroll to position [2, 0]
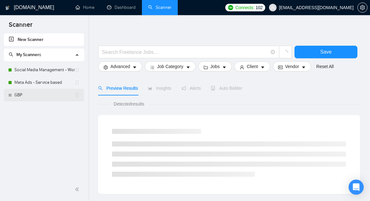
click at [47, 97] on link "GBP" at bounding box center [44, 95] width 60 height 13
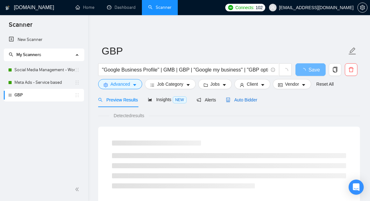
click at [251, 100] on span "Auto Bidder" at bounding box center [241, 99] width 31 height 5
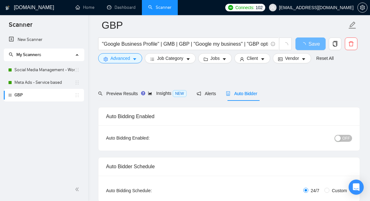
scroll to position [26, 0]
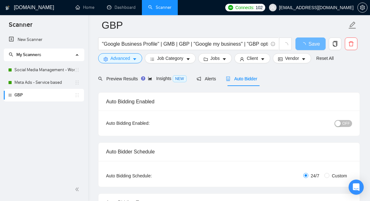
click at [345, 125] on span "OFF" at bounding box center [346, 123] width 8 height 7
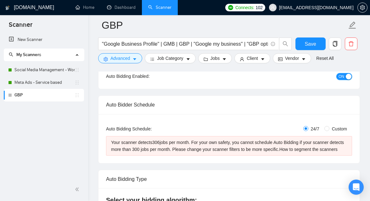
scroll to position [51, 0]
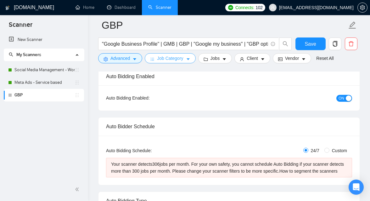
click at [170, 62] on button "Job Category" at bounding box center [170, 58] width 51 height 10
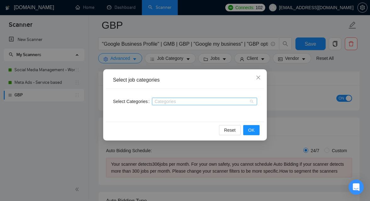
click at [180, 103] on div at bounding box center [202, 101] width 96 height 5
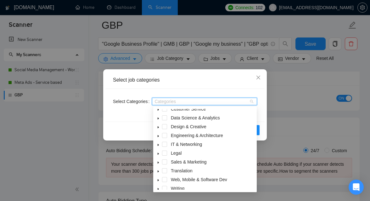
scroll to position [25, 0]
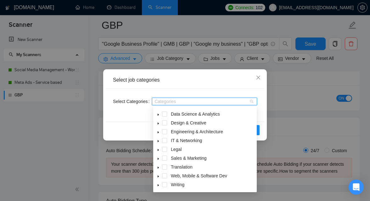
click at [158, 157] on icon "caret-down" at bounding box center [158, 158] width 3 height 3
click at [173, 163] on div "Digital Marketing" at bounding box center [204, 167] width 101 height 9
click at [172, 166] on span at bounding box center [172, 166] width 5 height 5
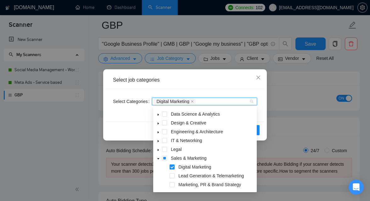
click at [223, 87] on div "Select job categories" at bounding box center [184, 79] width 159 height 17
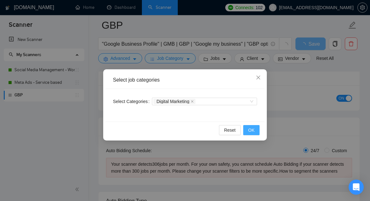
click at [254, 128] on span "OK" at bounding box center [251, 129] width 6 height 7
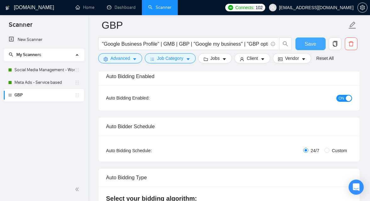
click at [310, 39] on button "Save" at bounding box center [310, 43] width 30 height 13
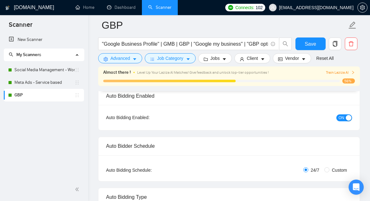
click at [339, 70] on span "Train Laziza AI" at bounding box center [340, 73] width 29 height 6
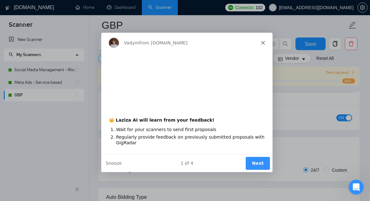
scroll to position [0, 0]
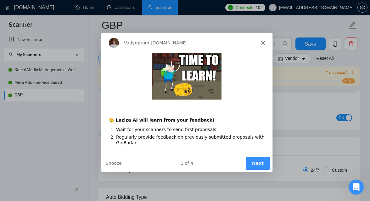
click at [263, 160] on button "Next" at bounding box center [257, 162] width 24 height 13
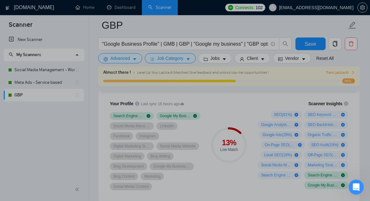
scroll to position [424, 0]
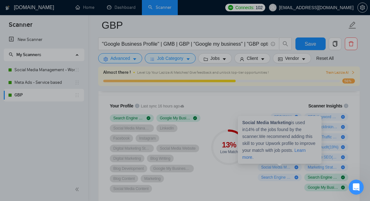
click at [297, 166] on icon "plus-circle" at bounding box center [296, 167] width 4 height 4
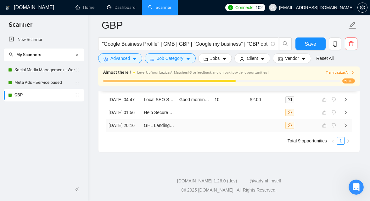
scroll to position [1851, 0]
click at [49, 86] on link "Meta Ads - Service based" at bounding box center [44, 82] width 60 height 13
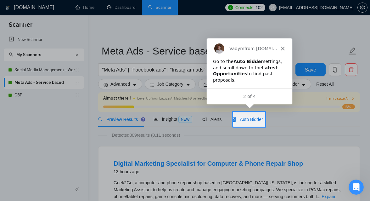
click at [251, 121] on span "Auto Bidder" at bounding box center [247, 119] width 31 height 5
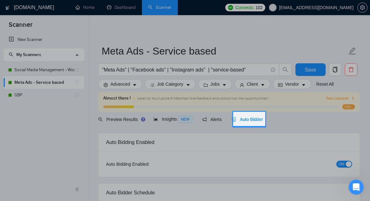
checkbox input "true"
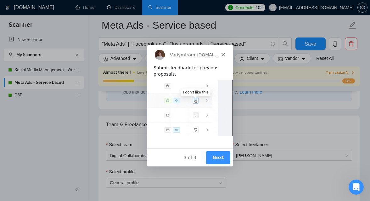
scroll to position [296, 0]
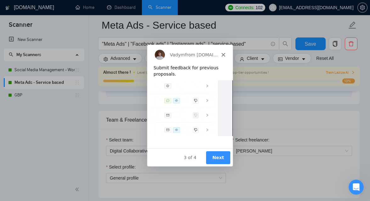
click at [224, 58] on div "Vadym from GigRadar.io" at bounding box center [190, 54] width 86 height 20
click at [224, 54] on icon "Close" at bounding box center [223, 54] width 4 height 4
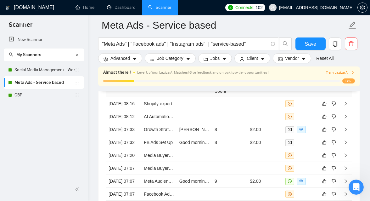
scroll to position [1716, 0]
click at [325, 103] on icon "like" at bounding box center [324, 103] width 4 height 5
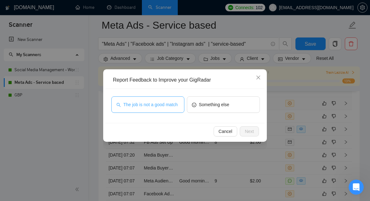
click at [178, 105] on span "The job is not a good match" at bounding box center [150, 104] width 54 height 7
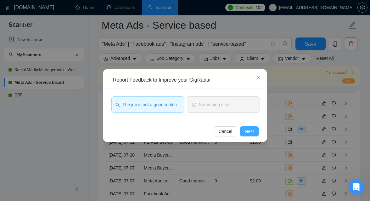
click at [246, 129] on span "Next" at bounding box center [249, 131] width 9 height 7
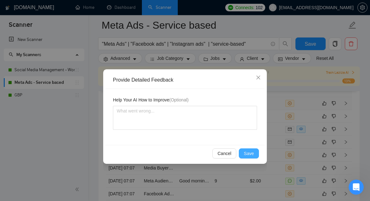
click at [252, 148] on button "Save" at bounding box center [249, 153] width 20 height 10
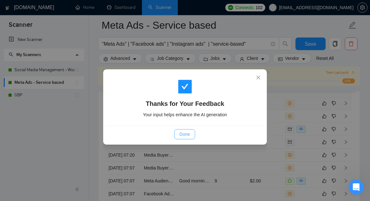
click at [185, 133] on span "Done" at bounding box center [184, 134] width 10 height 7
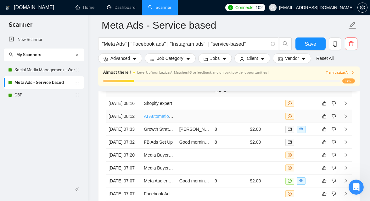
click at [170, 119] on link "AI Automation & Zapier Specialist — Turn Meeting Notes into SOW, Wave Draft Inv…" at bounding box center [244, 116] width 201 height 5
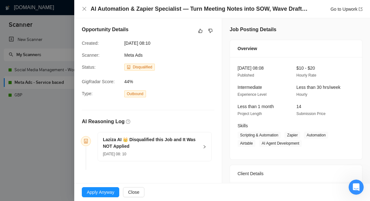
click at [49, 130] on div at bounding box center [185, 100] width 370 height 201
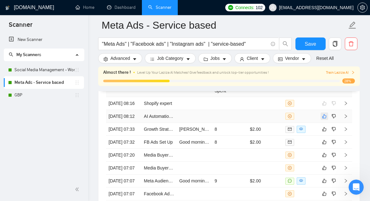
click at [323, 118] on icon "like" at bounding box center [324, 116] width 4 height 4
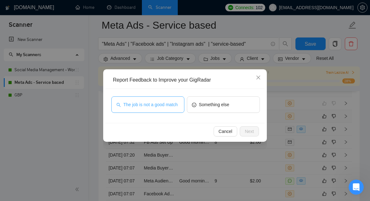
click at [143, 107] on span "The job is not a good match" at bounding box center [150, 104] width 54 height 7
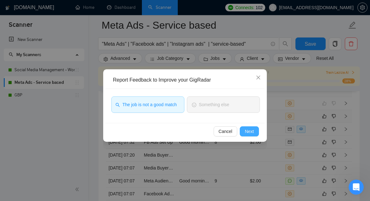
click at [253, 132] on span "Next" at bounding box center [249, 131] width 9 height 7
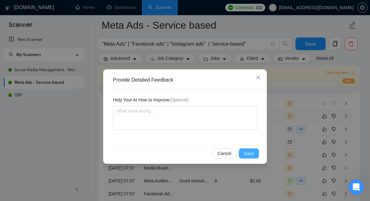
click at [247, 155] on span "Save" at bounding box center [249, 153] width 10 height 7
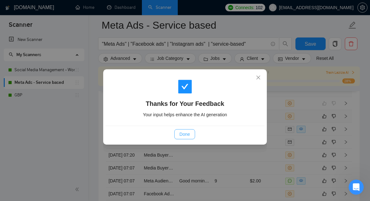
click at [182, 131] on span "Done" at bounding box center [184, 134] width 10 height 7
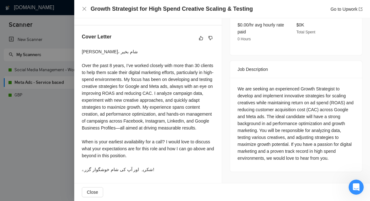
scroll to position [224, 0]
click at [54, 146] on div at bounding box center [185, 100] width 370 height 201
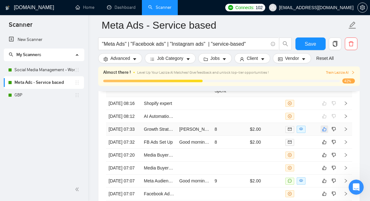
click at [323, 131] on icon "like" at bounding box center [324, 129] width 4 height 4
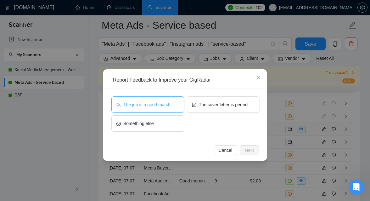
click at [166, 107] on span "The job is a good match" at bounding box center [146, 104] width 47 height 7
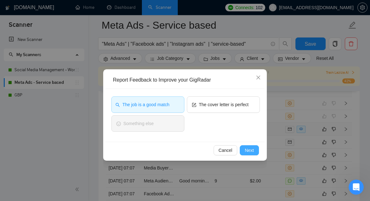
click at [251, 154] on button "Next" at bounding box center [249, 150] width 19 height 10
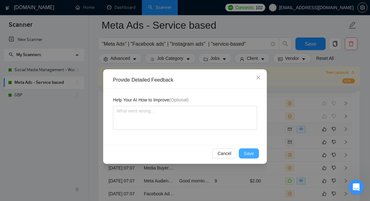
click at [247, 154] on span "Save" at bounding box center [249, 153] width 10 height 7
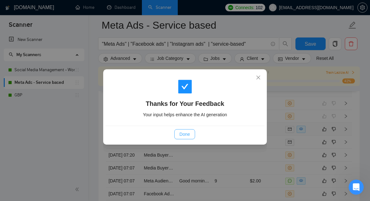
click at [176, 131] on button "Done" at bounding box center [184, 134] width 20 height 10
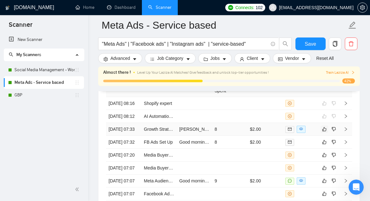
scroll to position [1727, 0]
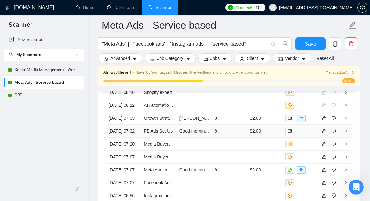
click at [159, 137] on td "FB Ads Set Up" at bounding box center [158, 131] width 35 height 13
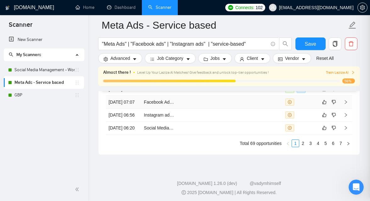
scroll to position [199, 0]
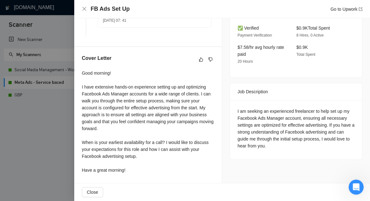
click at [42, 123] on div at bounding box center [185, 100] width 370 height 201
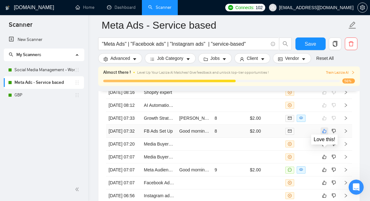
click at [324, 133] on icon "like" at bounding box center [324, 131] width 4 height 4
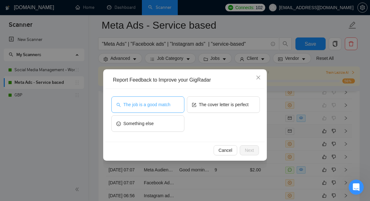
click at [173, 101] on button "The job is a good match" at bounding box center [147, 104] width 73 height 16
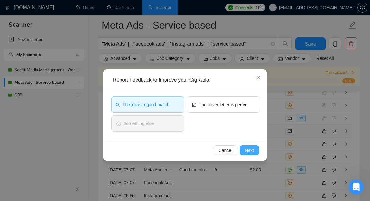
click at [253, 148] on span "Next" at bounding box center [249, 150] width 9 height 7
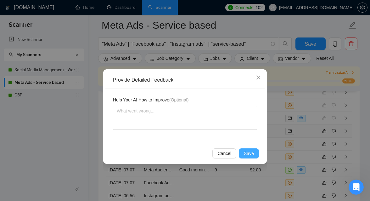
click at [245, 149] on button "Save" at bounding box center [249, 153] width 20 height 10
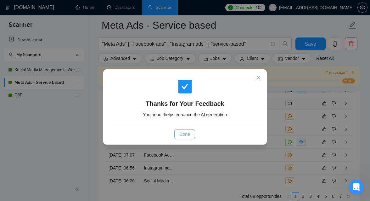
click at [191, 136] on button "Done" at bounding box center [184, 134] width 20 height 10
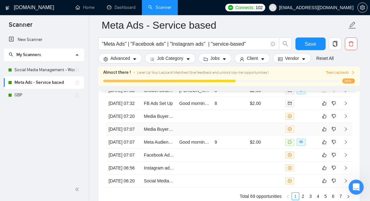
scroll to position [1763, 0]
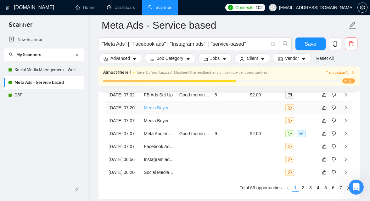
click at [159, 133] on tbody "13 Aug, 2025 08:16 Shopify expert 13 Aug, 2025 08:12 AI Automation & Zapier Spe…" at bounding box center [229, 114] width 246 height 129
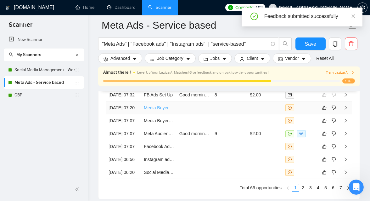
click at [158, 110] on link "Media Buyer – eCommerce (Dropshipping)" at bounding box center [186, 107] width 84 height 5
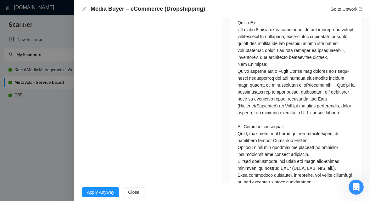
scroll to position [322, 0]
click at [40, 127] on div at bounding box center [185, 100] width 370 height 201
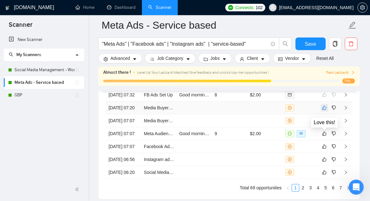
click at [325, 110] on icon "like" at bounding box center [324, 107] width 4 height 5
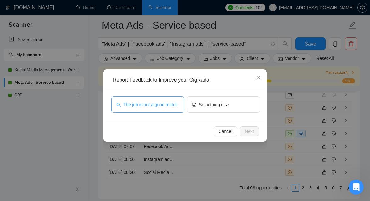
drag, startPoint x: 162, startPoint y: 102, endPoint x: 172, endPoint y: 103, distance: 10.2
click at [162, 102] on span "The job is not a good match" at bounding box center [150, 104] width 54 height 7
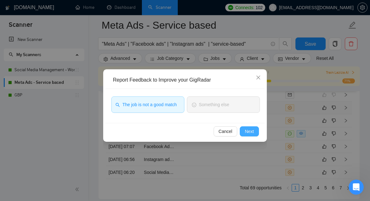
click at [258, 135] on button "Next" at bounding box center [249, 131] width 19 height 10
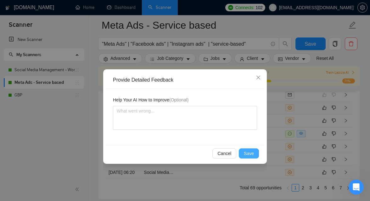
click at [253, 154] on span "Save" at bounding box center [249, 153] width 10 height 7
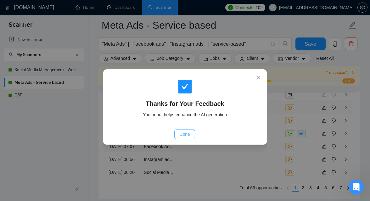
click at [190, 130] on button "Done" at bounding box center [184, 134] width 20 height 10
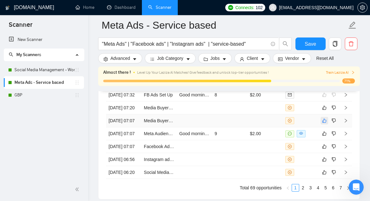
click at [322, 123] on icon "like" at bounding box center [324, 121] width 4 height 4
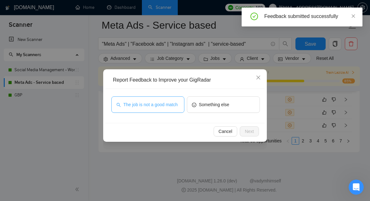
click at [161, 105] on span "The job is not a good match" at bounding box center [150, 104] width 54 height 7
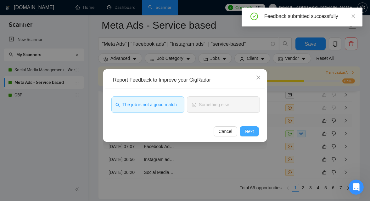
click at [258, 129] on button "Next" at bounding box center [249, 131] width 19 height 10
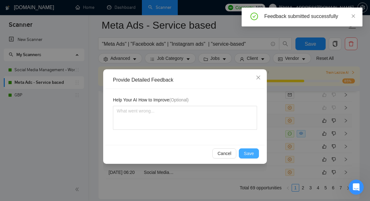
click at [247, 151] on span "Save" at bounding box center [249, 153] width 10 height 7
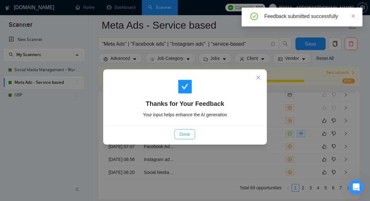
click at [185, 132] on span "Done" at bounding box center [184, 134] width 10 height 7
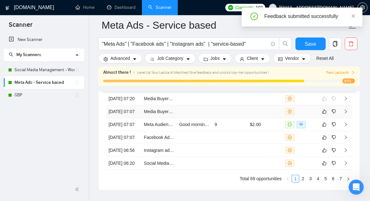
scroll to position [1775, 0]
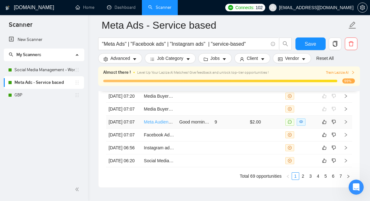
click at [159, 124] on link "Meta Audience Creation for Facebook Ads" at bounding box center [185, 121] width 82 height 5
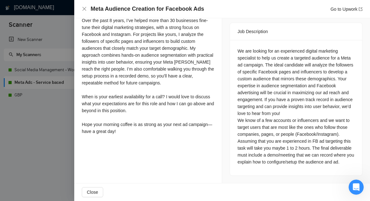
click at [45, 149] on div at bounding box center [185, 100] width 370 height 201
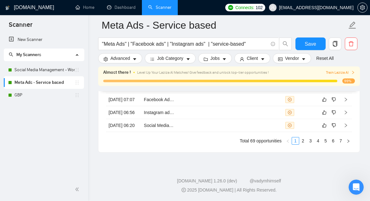
scroll to position [1830, 0]
click at [337, 90] on button "button" at bounding box center [334, 87] width 8 height 8
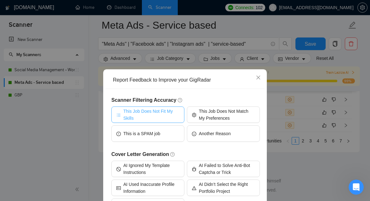
click at [145, 115] on span "This Job Does Not Fit My Skills" at bounding box center [151, 115] width 56 height 14
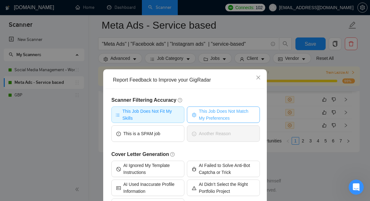
click at [216, 112] on span "This Job Does Not Match My Preferences" at bounding box center [227, 115] width 56 height 14
drag, startPoint x: 214, startPoint y: 109, endPoint x: 216, endPoint y: 105, distance: 4.4
click at [214, 109] on span "This Job Does Not Match My Preferences" at bounding box center [227, 115] width 58 height 14
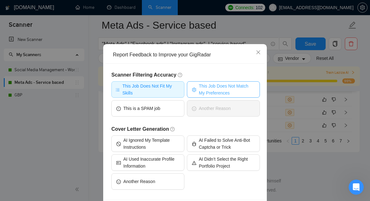
scroll to position [50, 0]
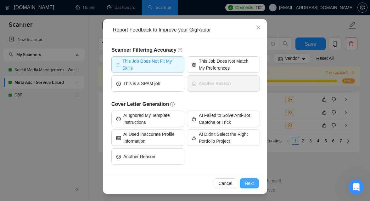
click at [250, 185] on span "Next" at bounding box center [249, 183] width 9 height 7
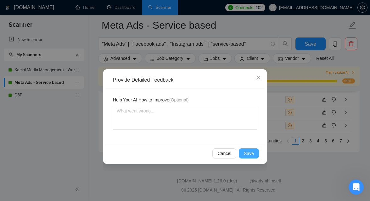
click at [243, 149] on button "Save" at bounding box center [249, 153] width 20 height 10
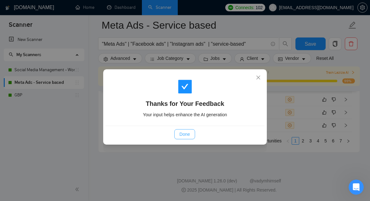
click at [180, 132] on span "Done" at bounding box center [184, 134] width 10 height 7
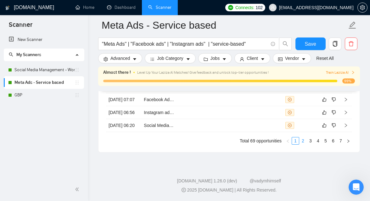
click at [305, 144] on link "2" at bounding box center [302, 140] width 7 height 7
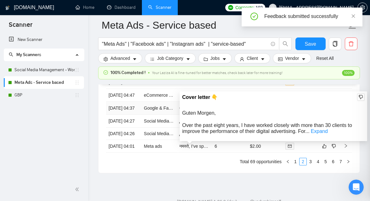
scroll to position [227, 0]
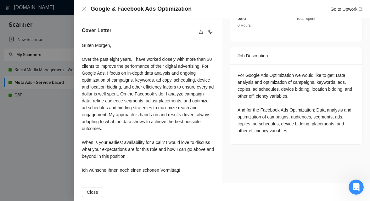
click at [43, 132] on div at bounding box center [185, 100] width 370 height 201
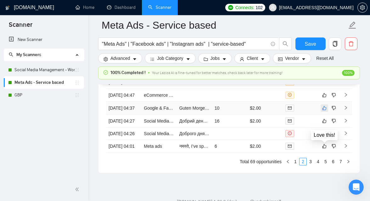
click at [325, 110] on icon "like" at bounding box center [324, 107] width 4 height 5
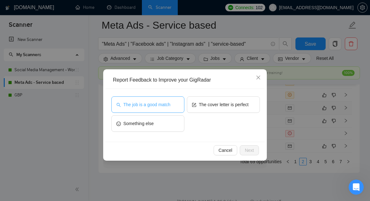
click at [180, 107] on button "The job is a good match" at bounding box center [147, 104] width 73 height 16
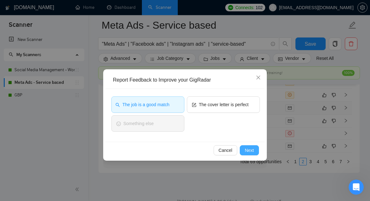
click at [248, 149] on span "Next" at bounding box center [249, 150] width 9 height 7
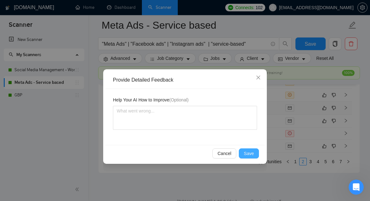
click at [245, 149] on button "Save" at bounding box center [249, 153] width 20 height 10
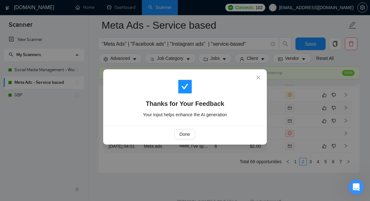
click at [174, 136] on div "Done" at bounding box center [184, 134] width 148 height 10
click at [182, 136] on span "Done" at bounding box center [184, 134] width 10 height 7
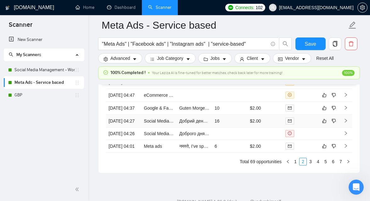
click at [191, 127] on td "Добрий день! For the past 8 years, I have focused on setting up and optimizing …" at bounding box center [194, 121] width 35 height 13
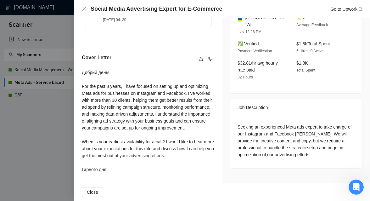
scroll to position [206, 0]
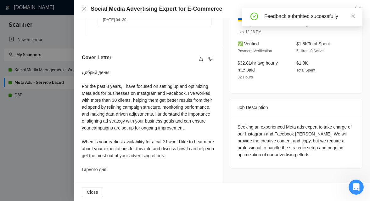
click at [38, 149] on div at bounding box center [185, 100] width 370 height 201
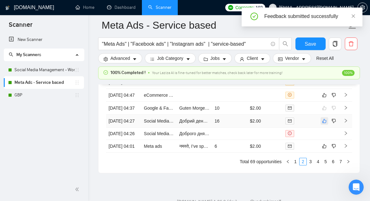
click at [327, 123] on icon "like" at bounding box center [324, 120] width 4 height 5
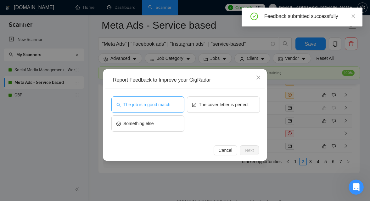
click at [167, 107] on span "The job is a good match" at bounding box center [146, 104] width 47 height 7
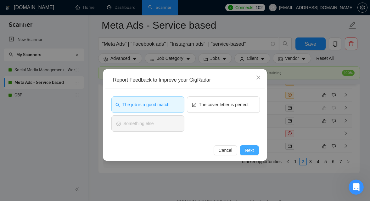
click at [256, 148] on button "Next" at bounding box center [249, 150] width 19 height 10
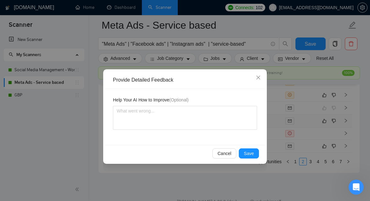
click at [238, 151] on div "Cancel Save" at bounding box center [184, 153] width 148 height 10
click at [251, 154] on span "Save" at bounding box center [249, 153] width 10 height 7
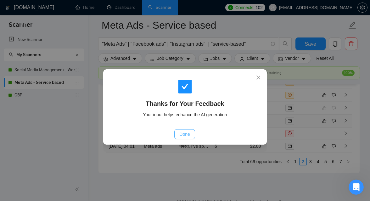
click at [184, 135] on span "Done" at bounding box center [184, 134] width 10 height 7
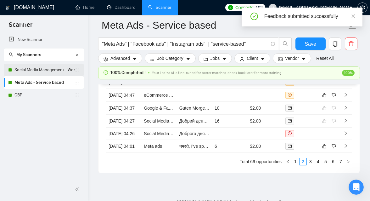
click at [39, 71] on link "Social Media Management - Worldwide" at bounding box center [44, 70] width 60 height 13
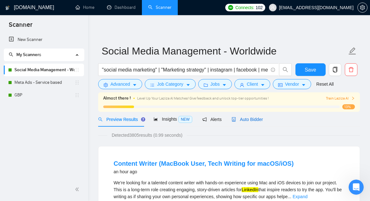
click at [255, 120] on span "Auto Bidder" at bounding box center [247, 119] width 31 height 5
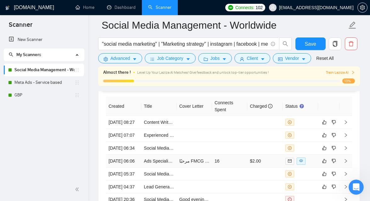
scroll to position [1697, 0]
